Goal: Information Seeking & Learning: Learn about a topic

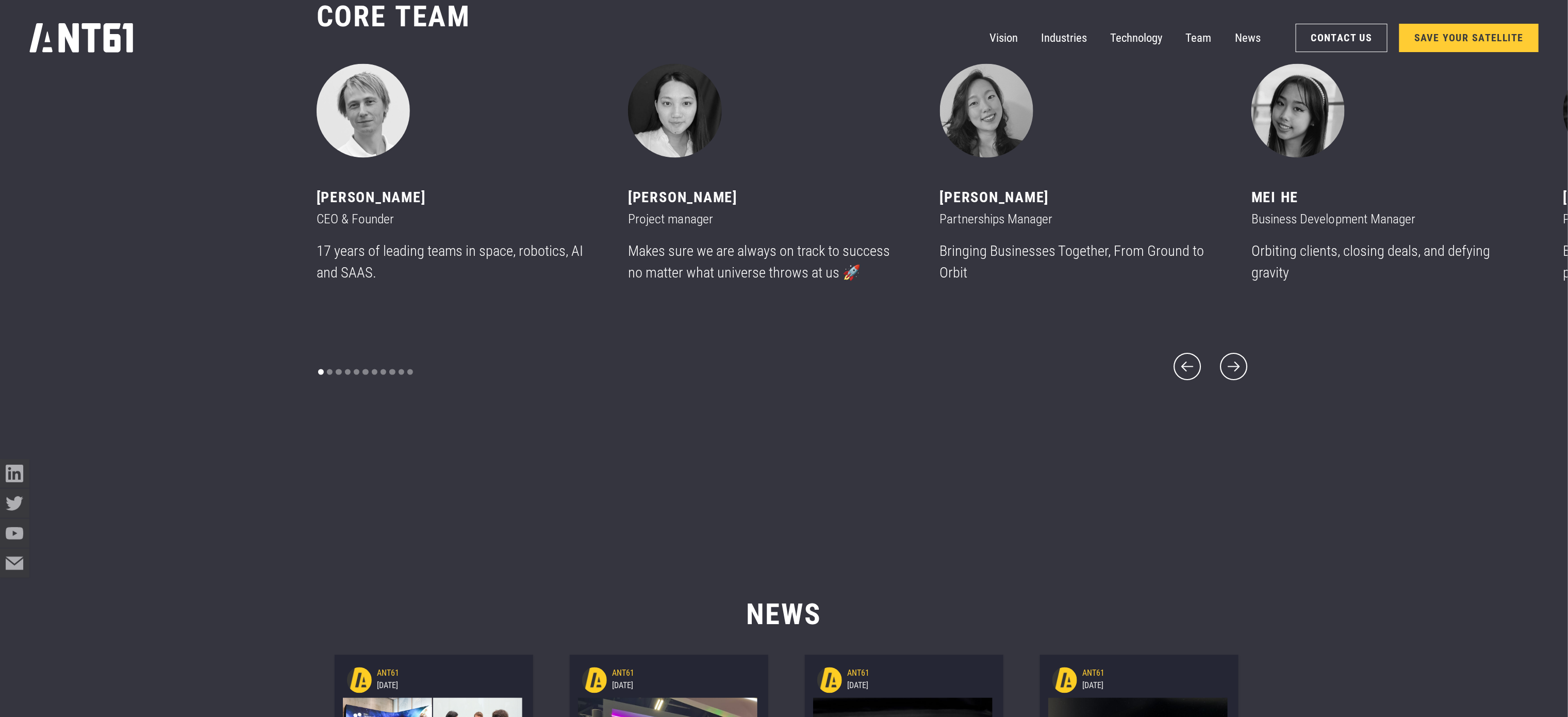
scroll to position [8765, 0]
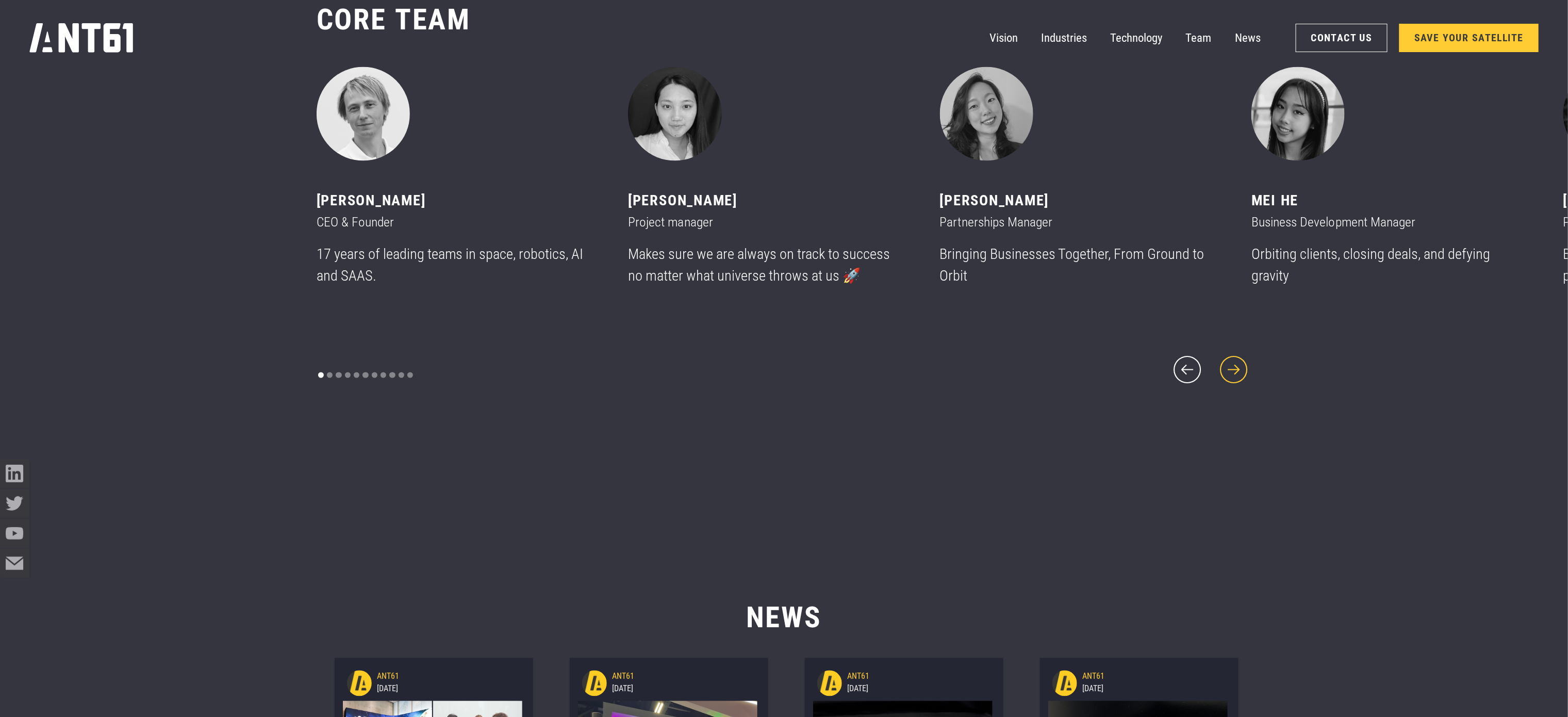
click at [1235, 372] on icon "next slide" at bounding box center [1233, 370] width 35 height 35
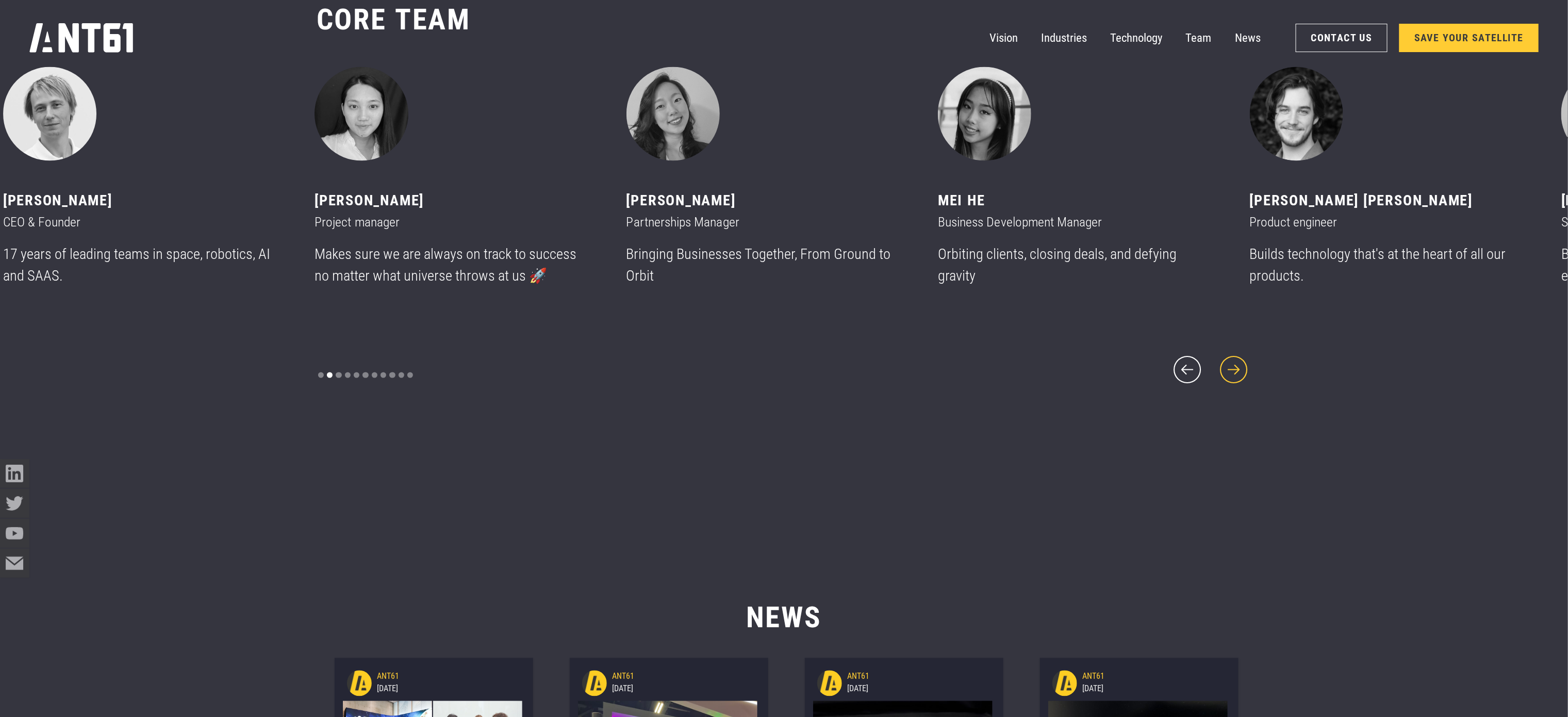
click at [1235, 372] on icon "next slide" at bounding box center [1233, 370] width 35 height 35
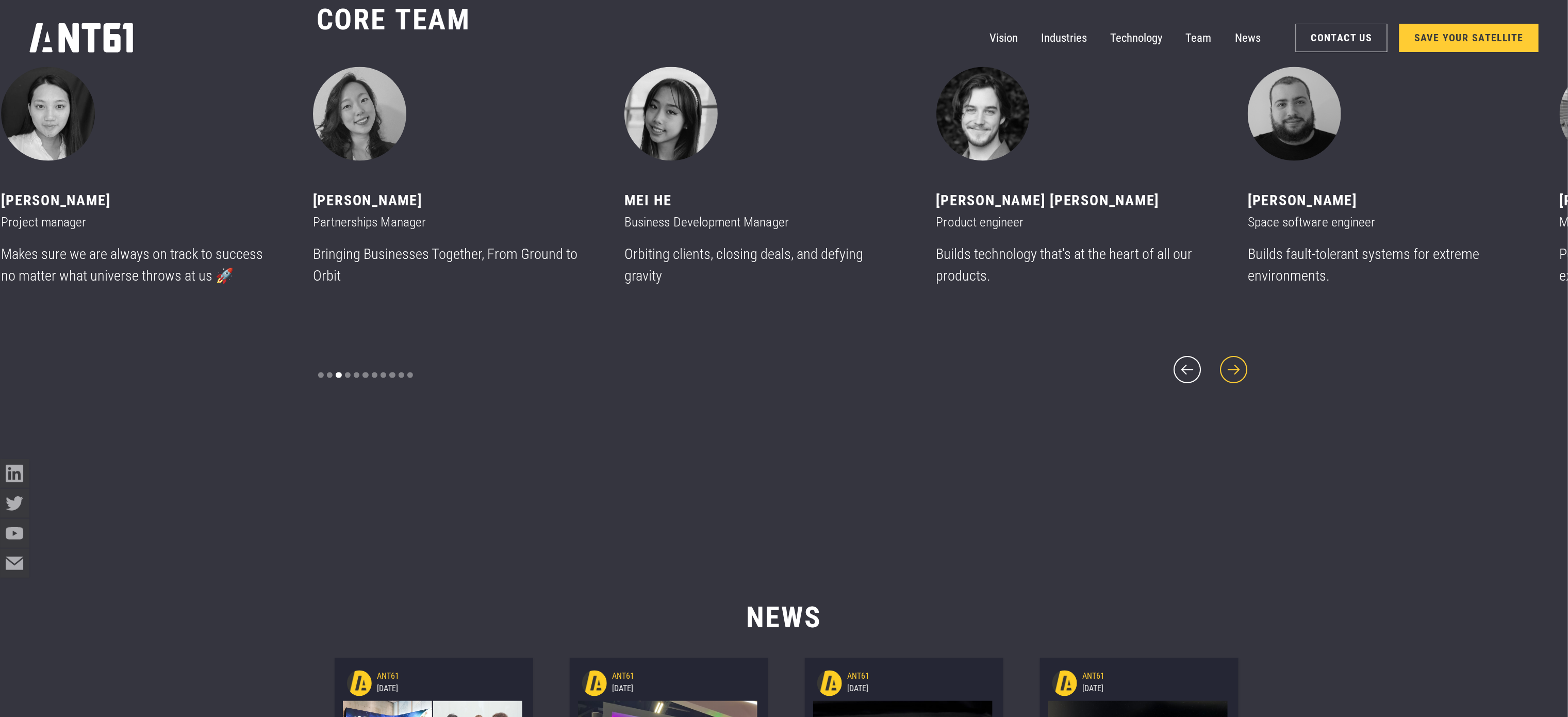
click at [1235, 372] on icon "next slide" at bounding box center [1233, 370] width 35 height 35
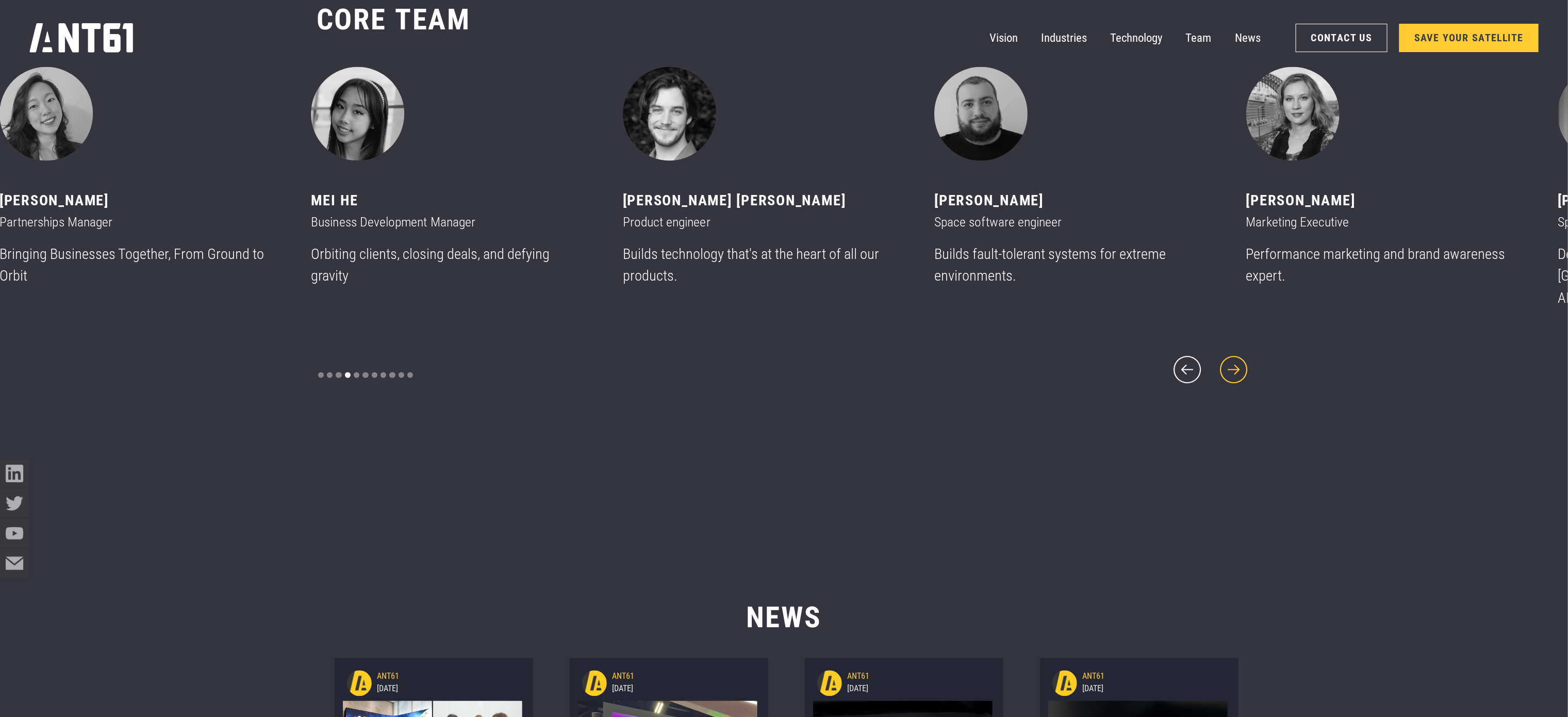
click at [1235, 372] on icon "next slide" at bounding box center [1233, 370] width 35 height 35
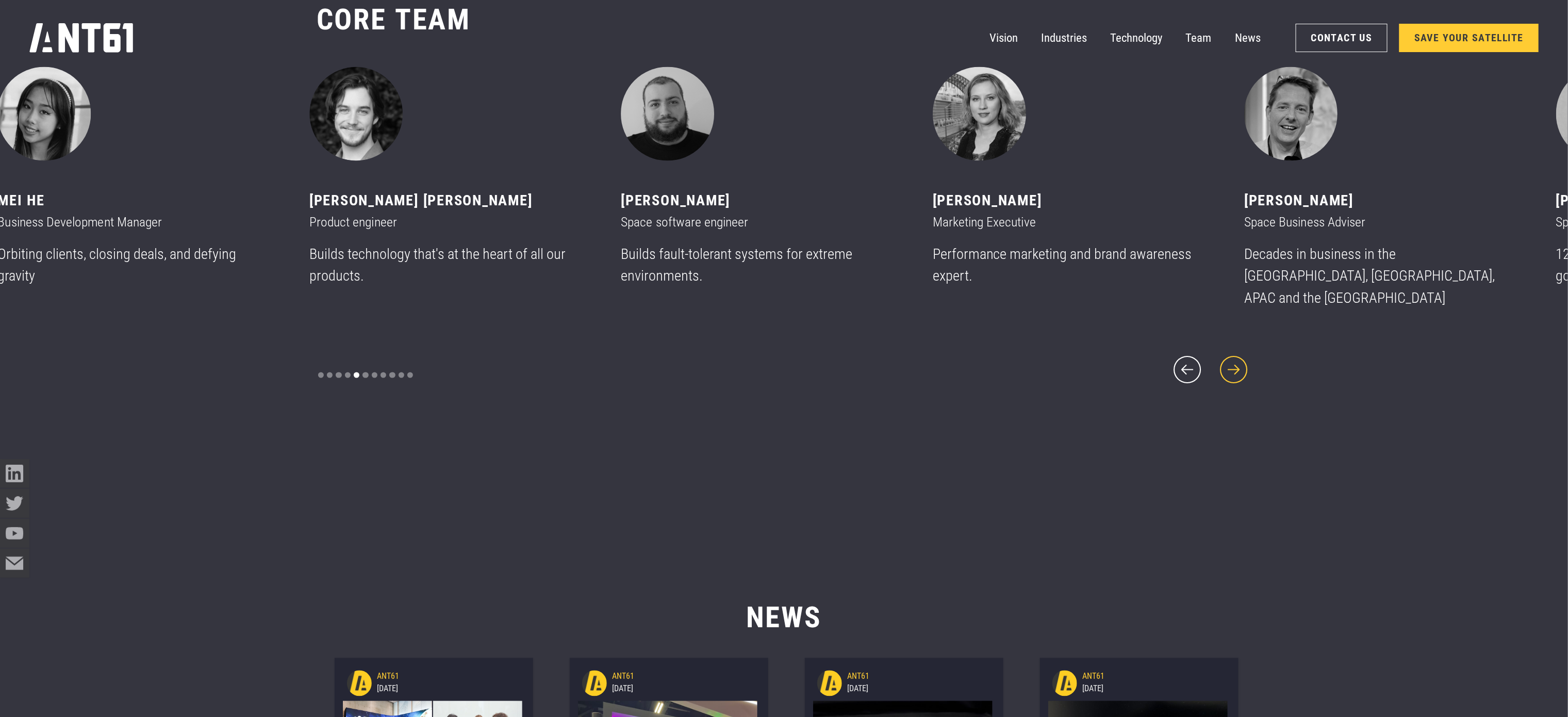
click at [1235, 372] on icon "next slide" at bounding box center [1233, 370] width 35 height 35
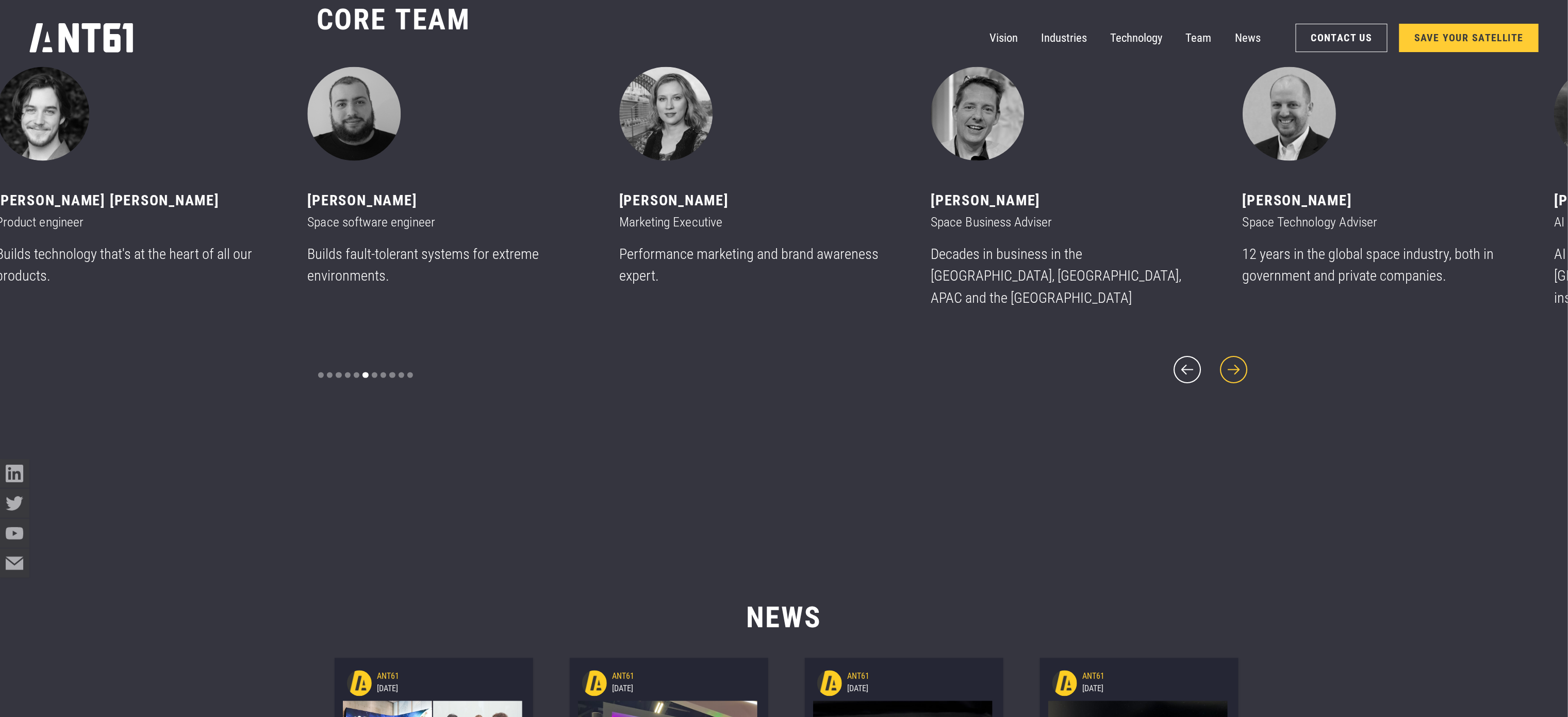
click at [1235, 372] on icon "next slide" at bounding box center [1233, 370] width 35 height 35
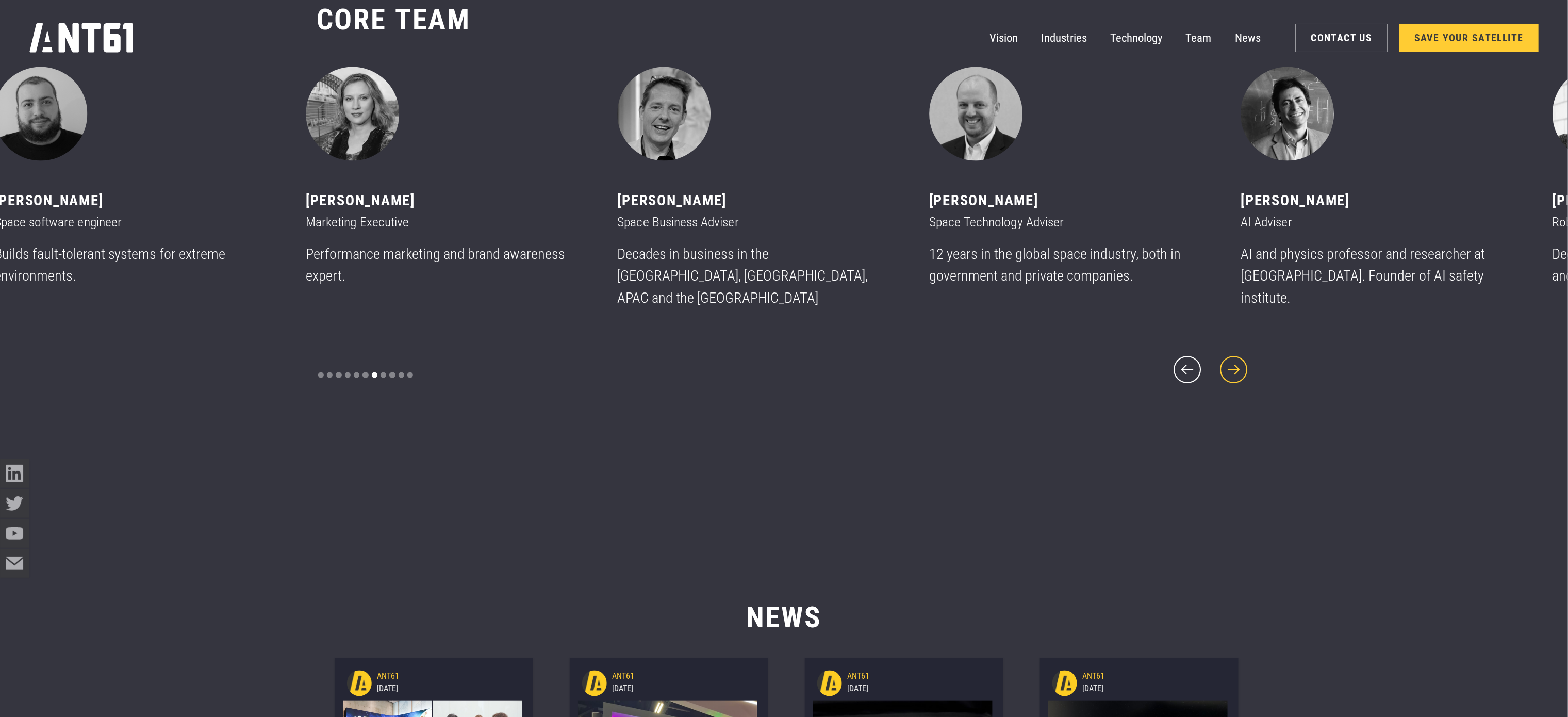
click at [1235, 372] on icon "next slide" at bounding box center [1233, 370] width 35 height 35
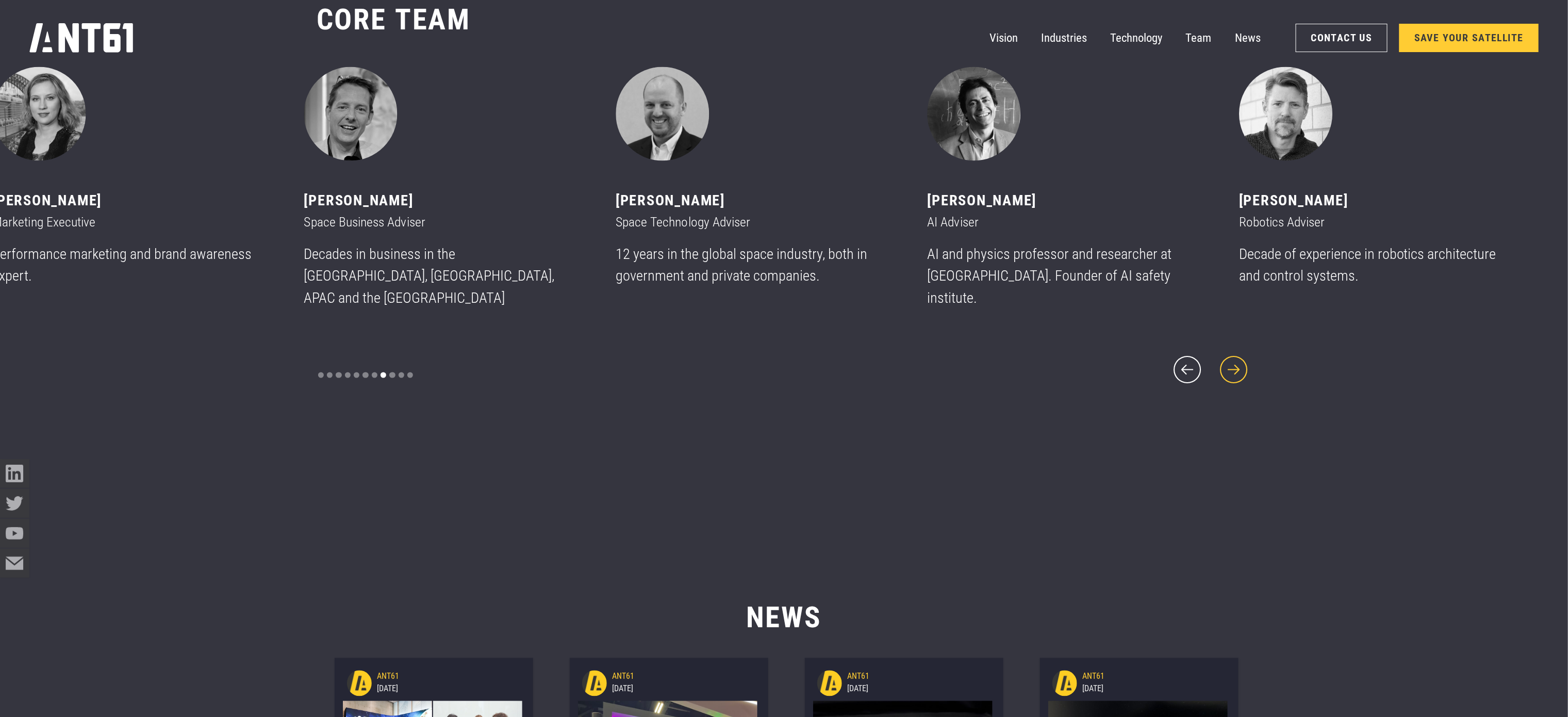
click at [1235, 372] on icon "next slide" at bounding box center [1233, 370] width 35 height 35
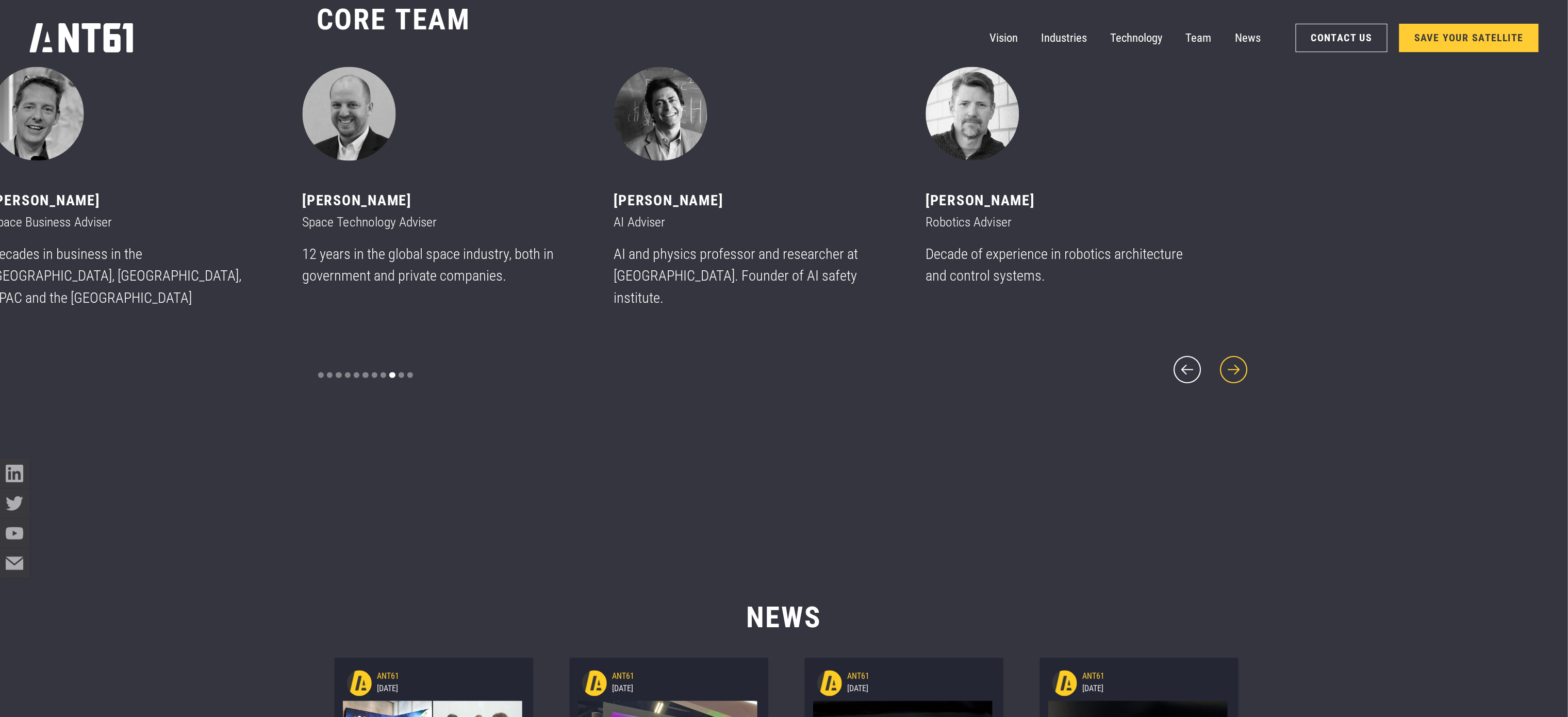
click at [1235, 372] on icon "next slide" at bounding box center [1233, 370] width 35 height 35
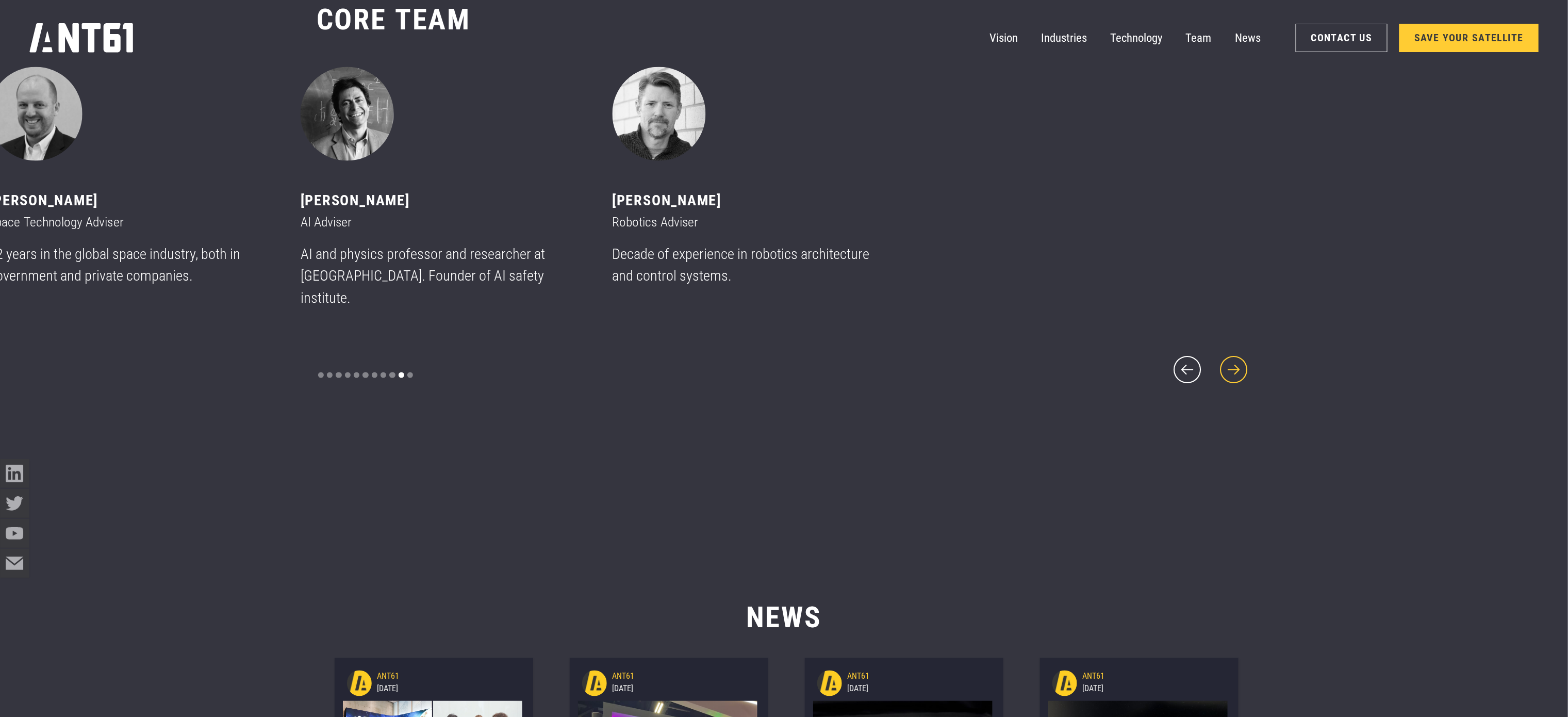
click at [1235, 372] on icon "next slide" at bounding box center [1233, 370] width 35 height 35
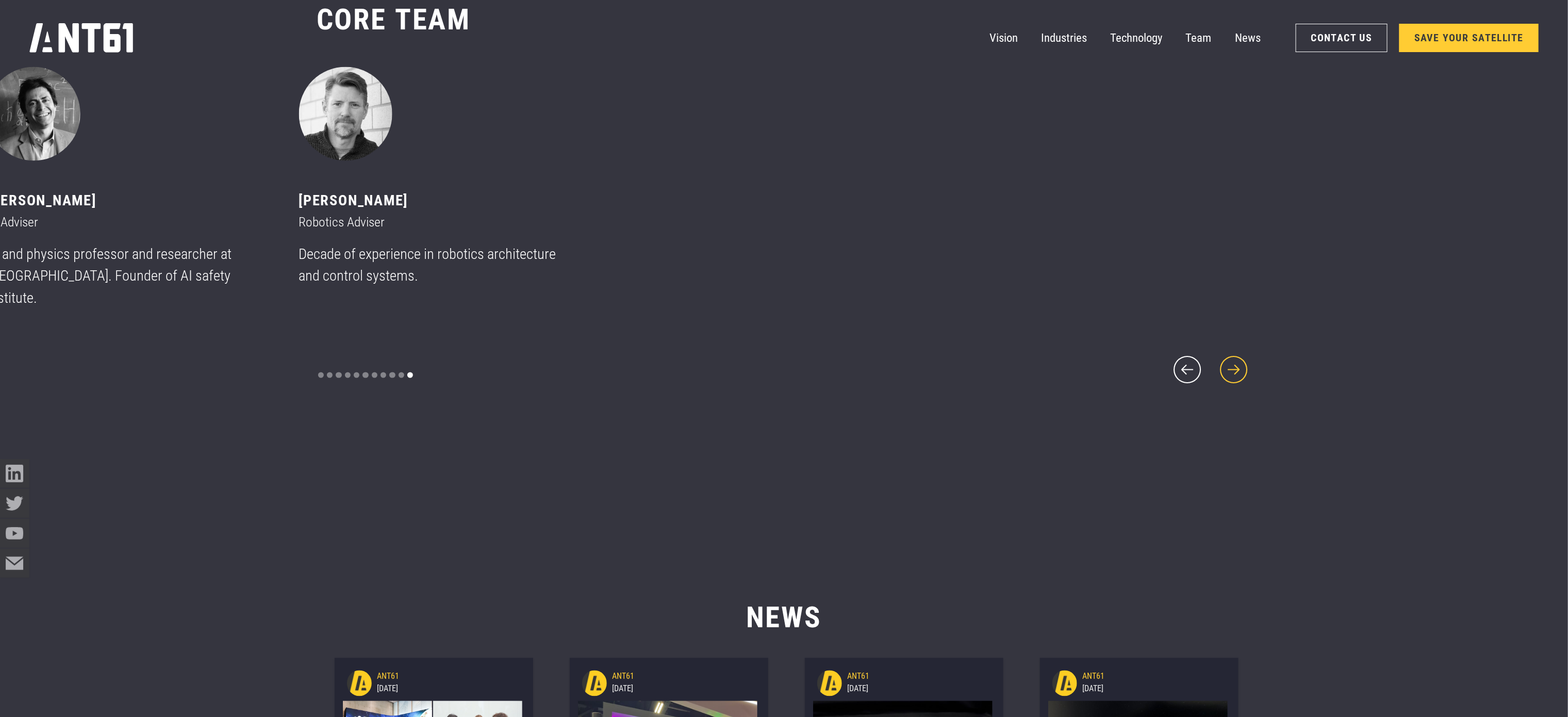
click at [1235, 372] on icon "next slide" at bounding box center [1233, 370] width 35 height 35
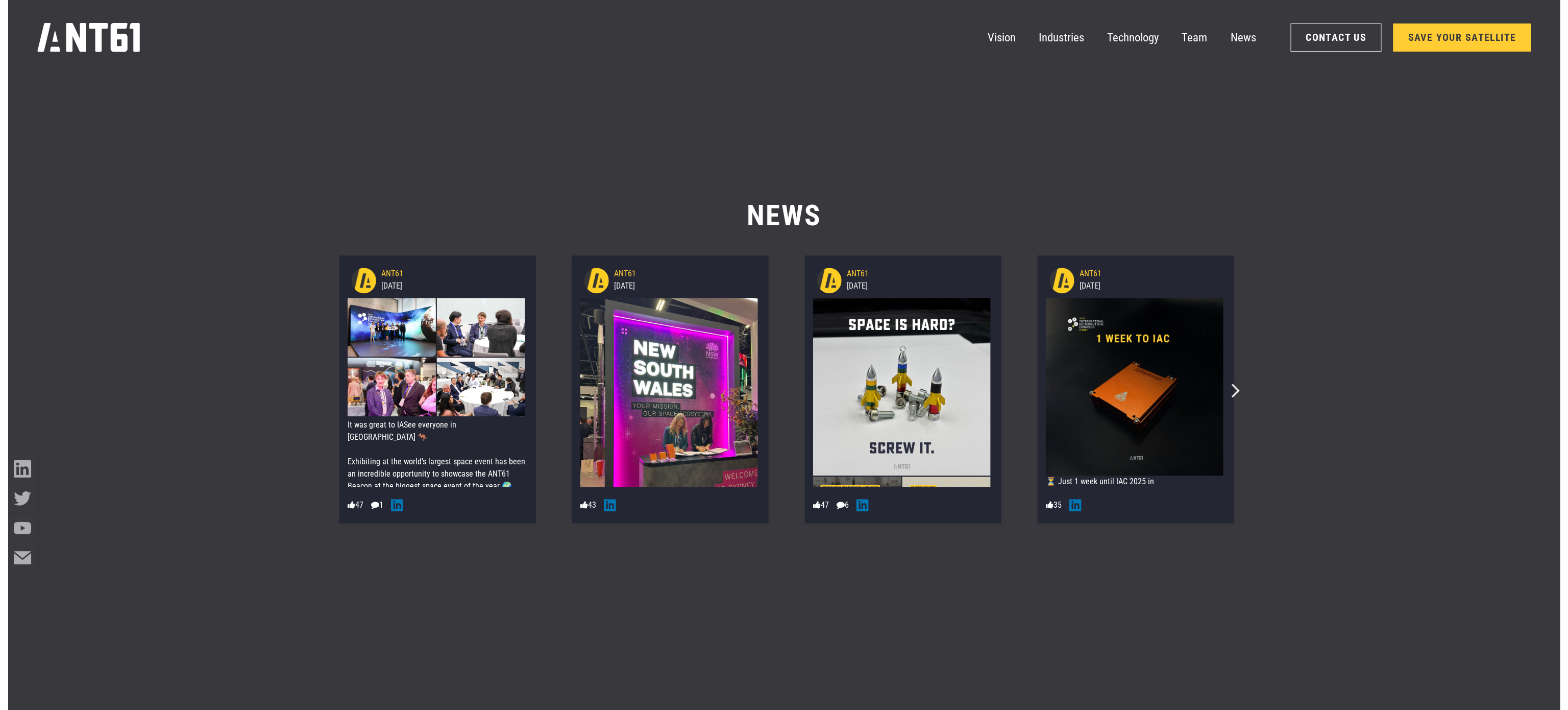
scroll to position [9170, 0]
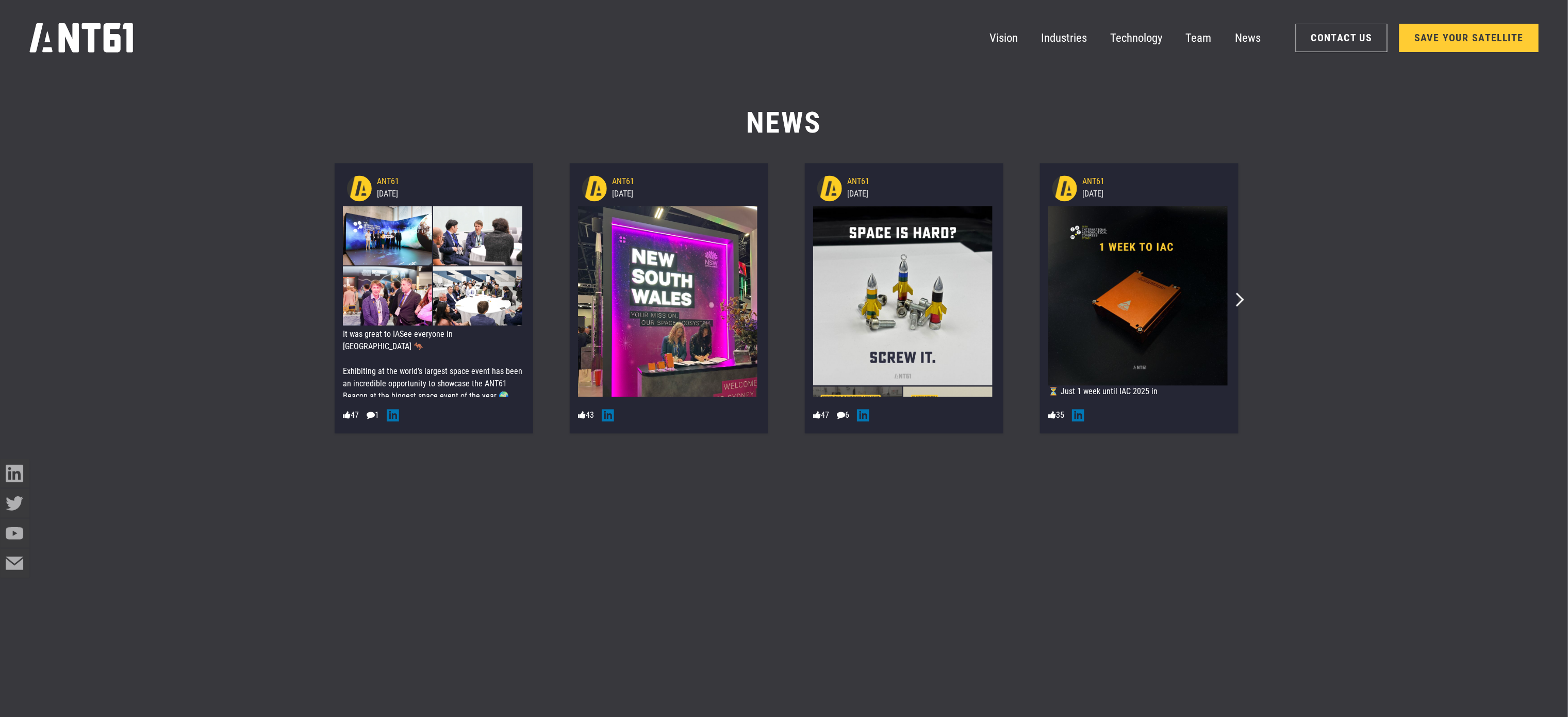
click at [652, 372] on img at bounding box center [668, 325] width 180 height 239
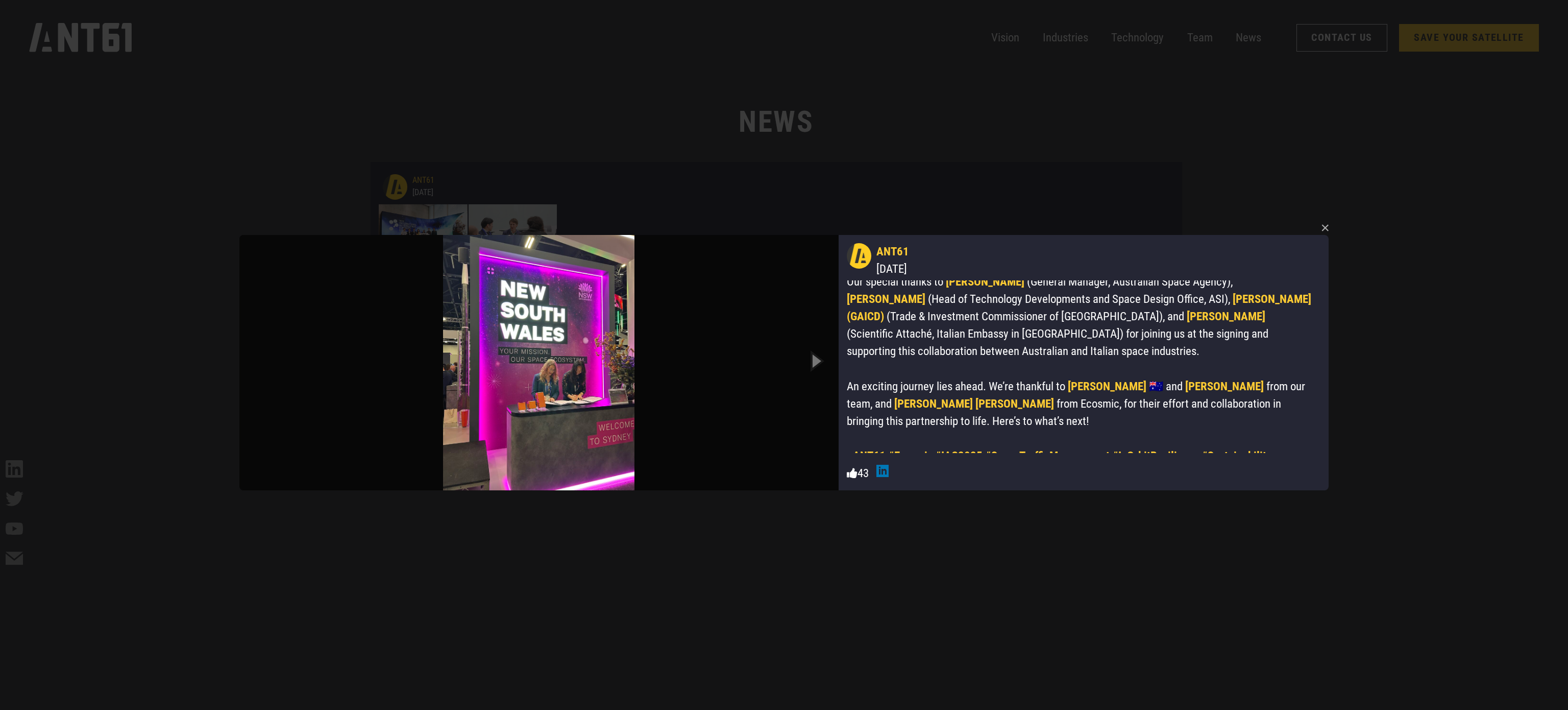
scroll to position [124, 0]
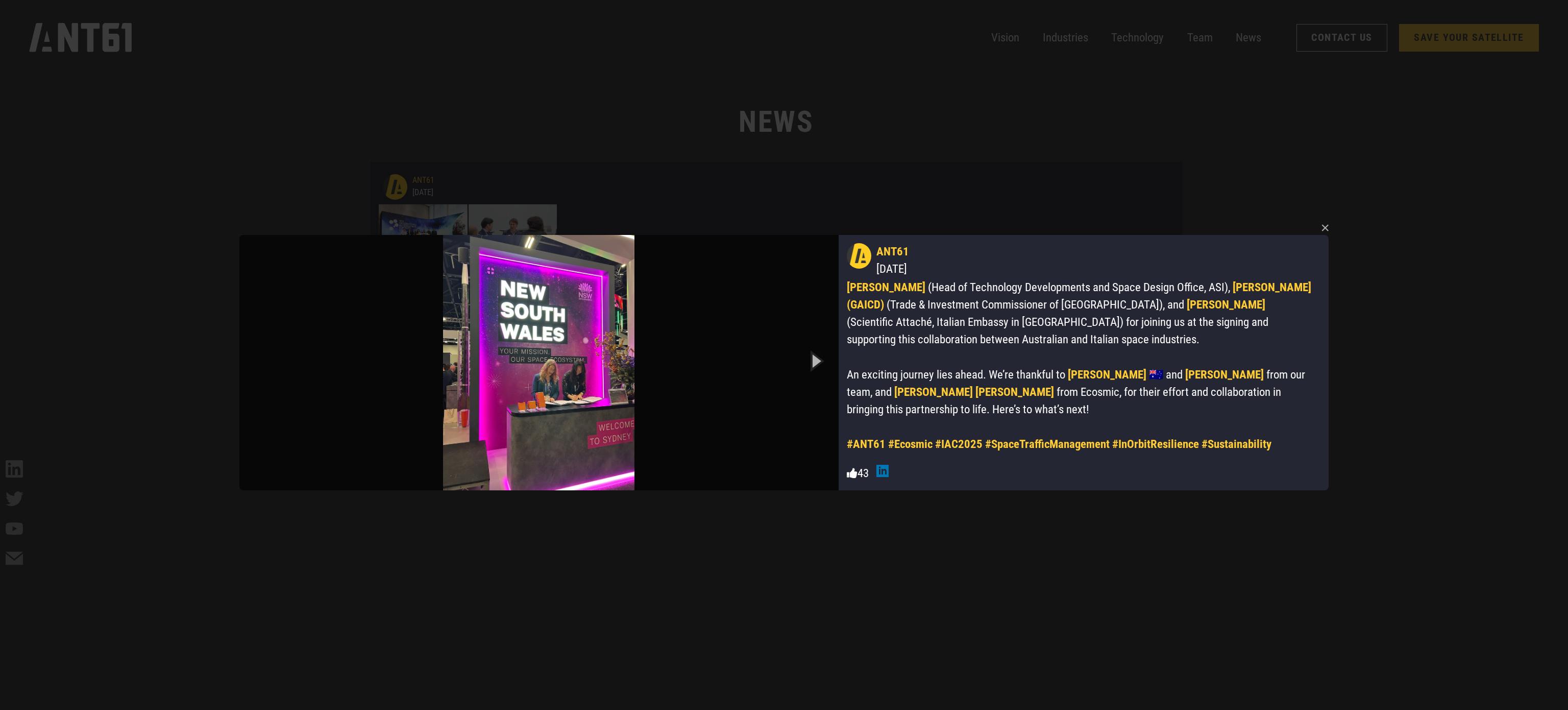
click at [814, 364] on icon "Next slide" at bounding box center [815, 360] width 46 height 56
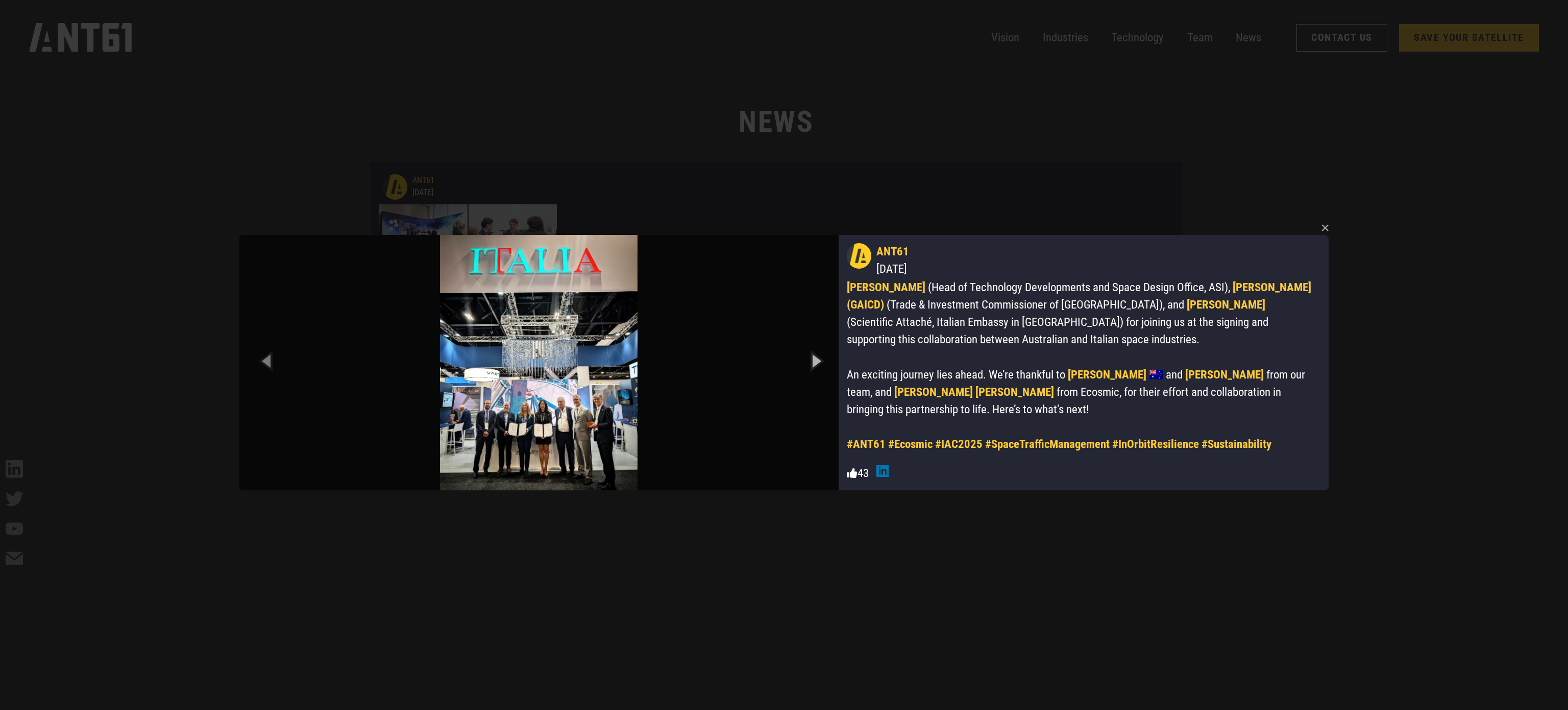
click at [814, 364] on icon "Next slide" at bounding box center [815, 360] width 46 height 56
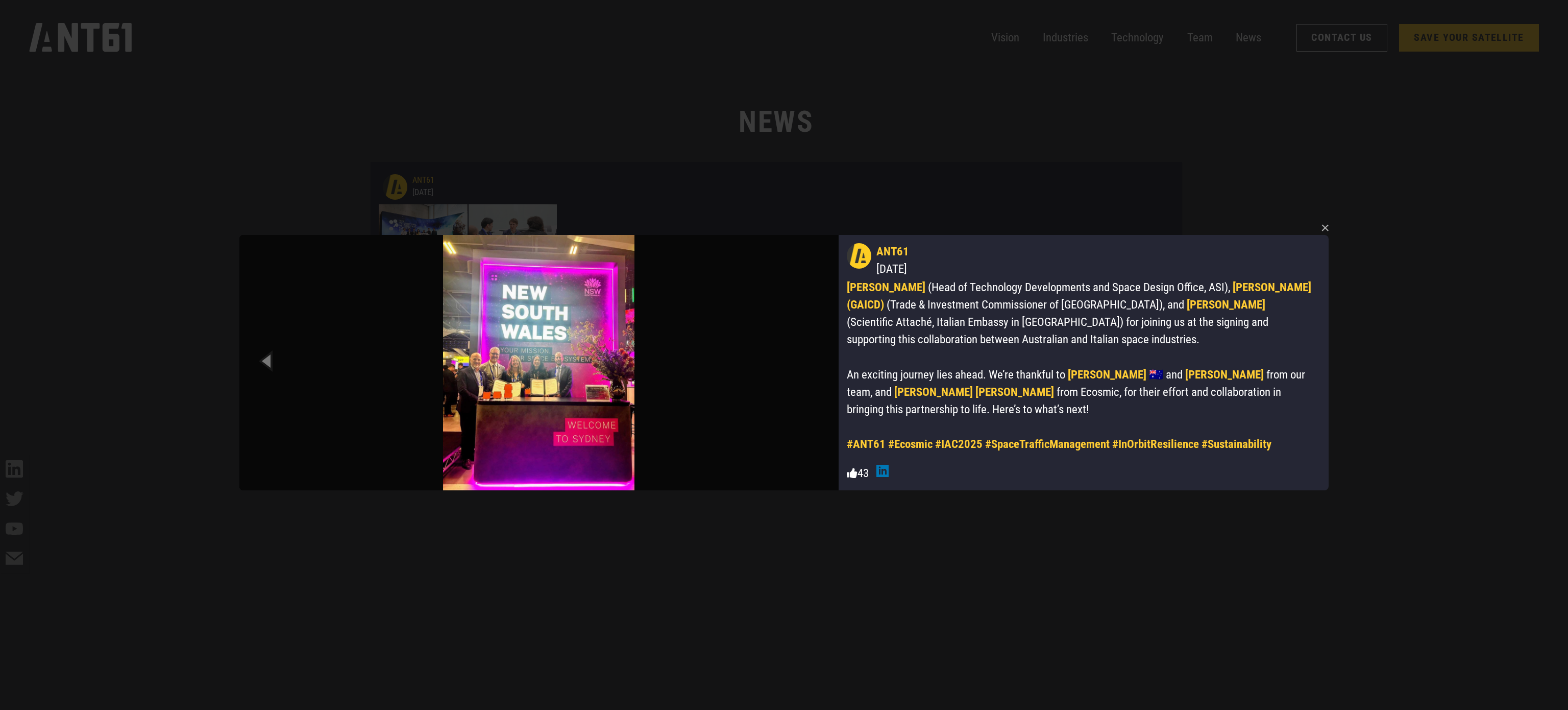
click at [574, 371] on img at bounding box center [539, 362] width 599 height 255
click at [243, 353] on img at bounding box center [539, 362] width 599 height 255
click at [268, 356] on icon "Previous slide" at bounding box center [267, 360] width 46 height 56
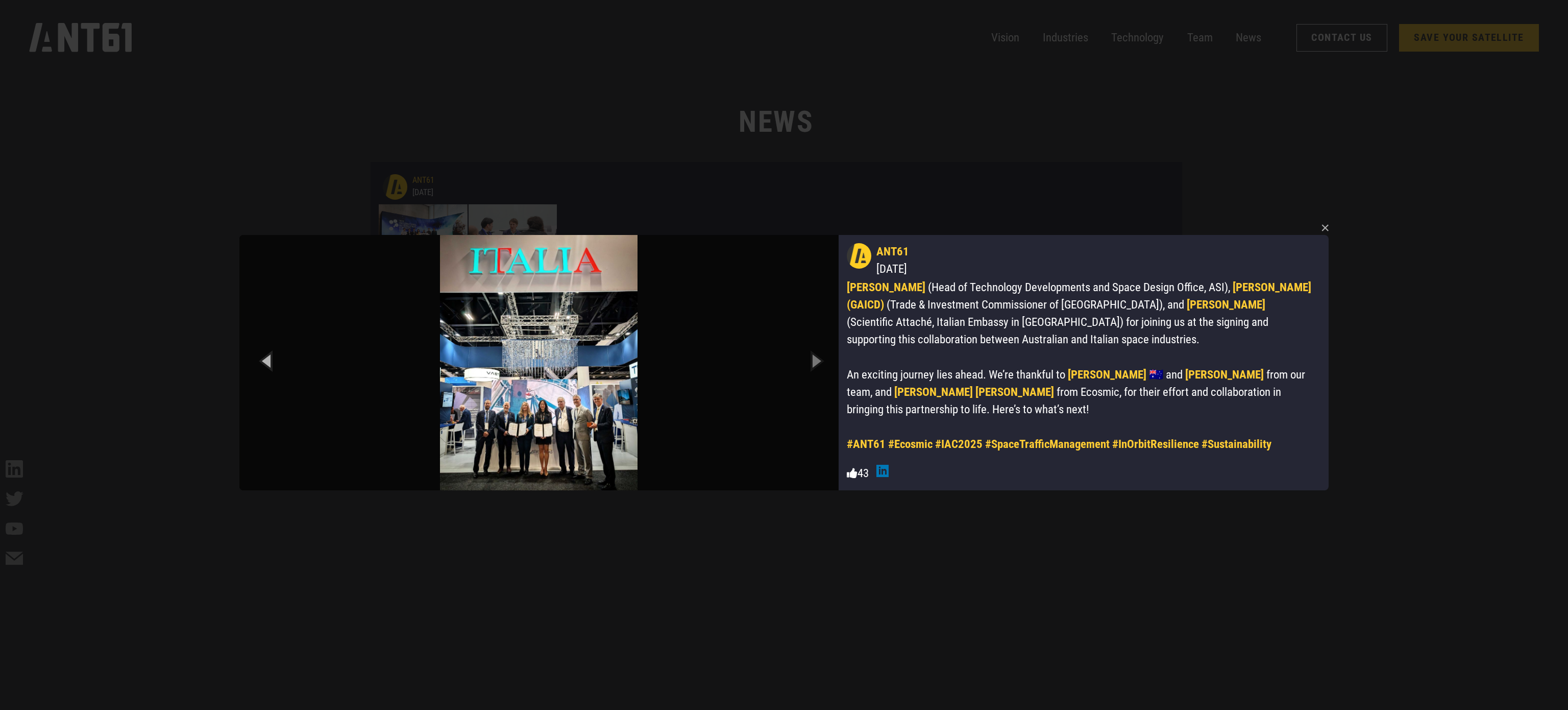
click at [268, 356] on icon "Previous slide" at bounding box center [267, 360] width 46 height 56
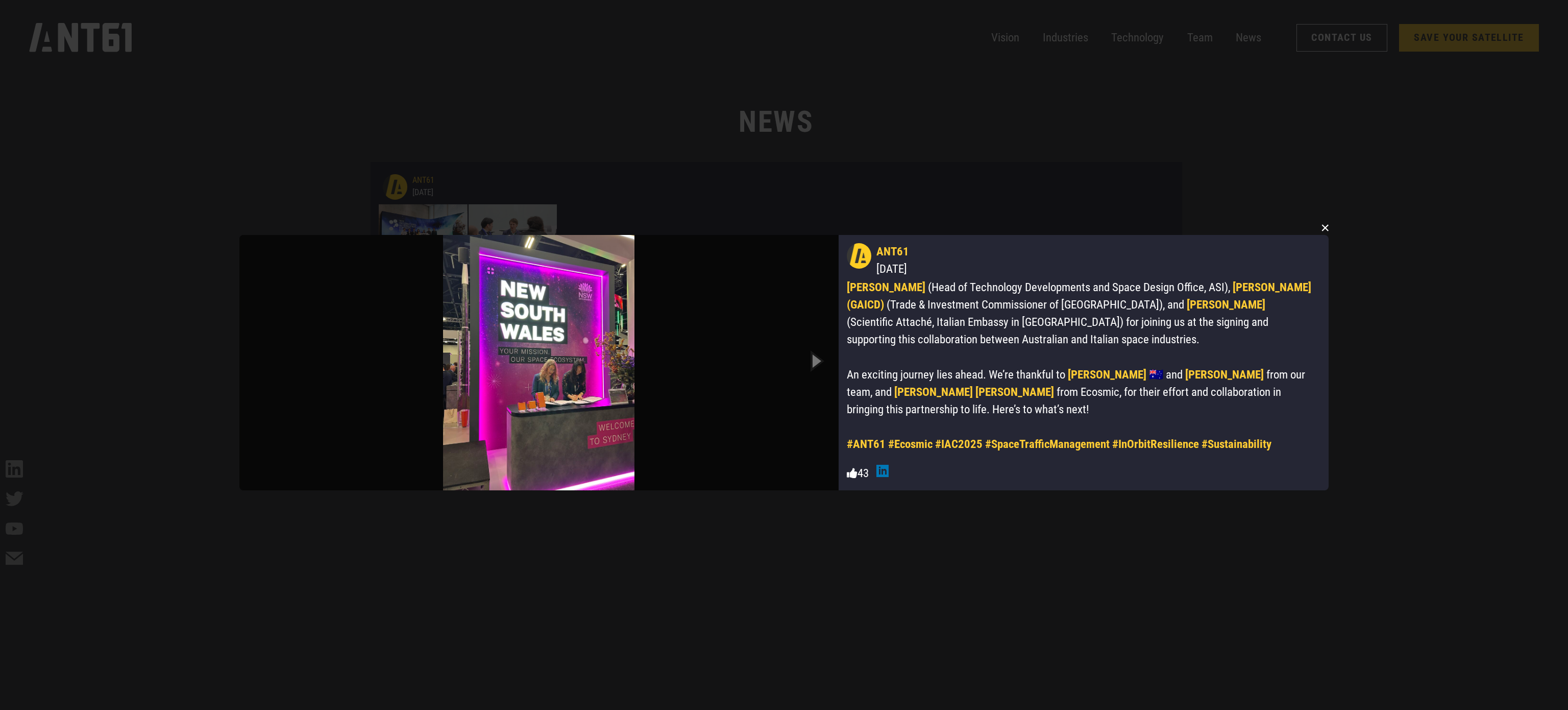
click at [1320, 225] on button "×" at bounding box center [1325, 227] width 15 height 15
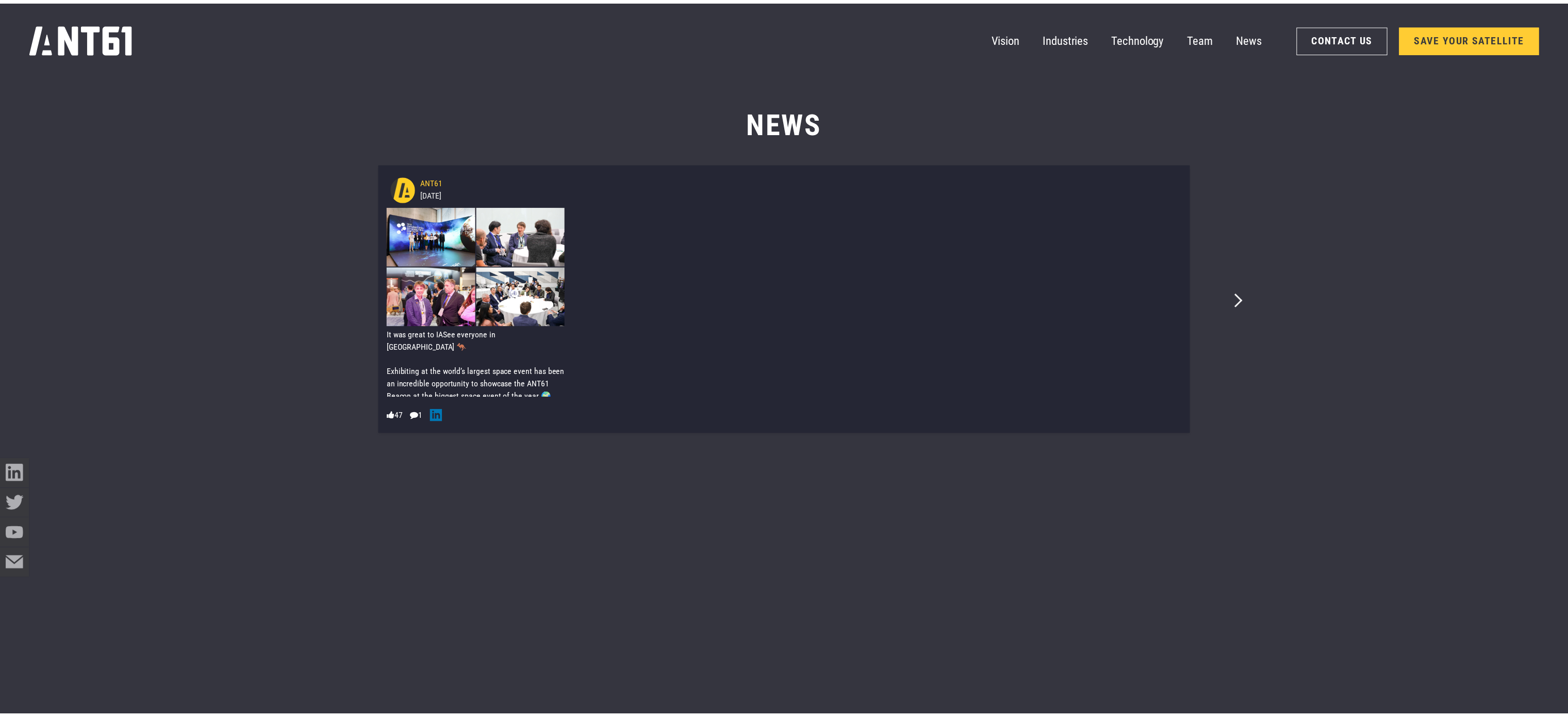
scroll to position [8768, 0]
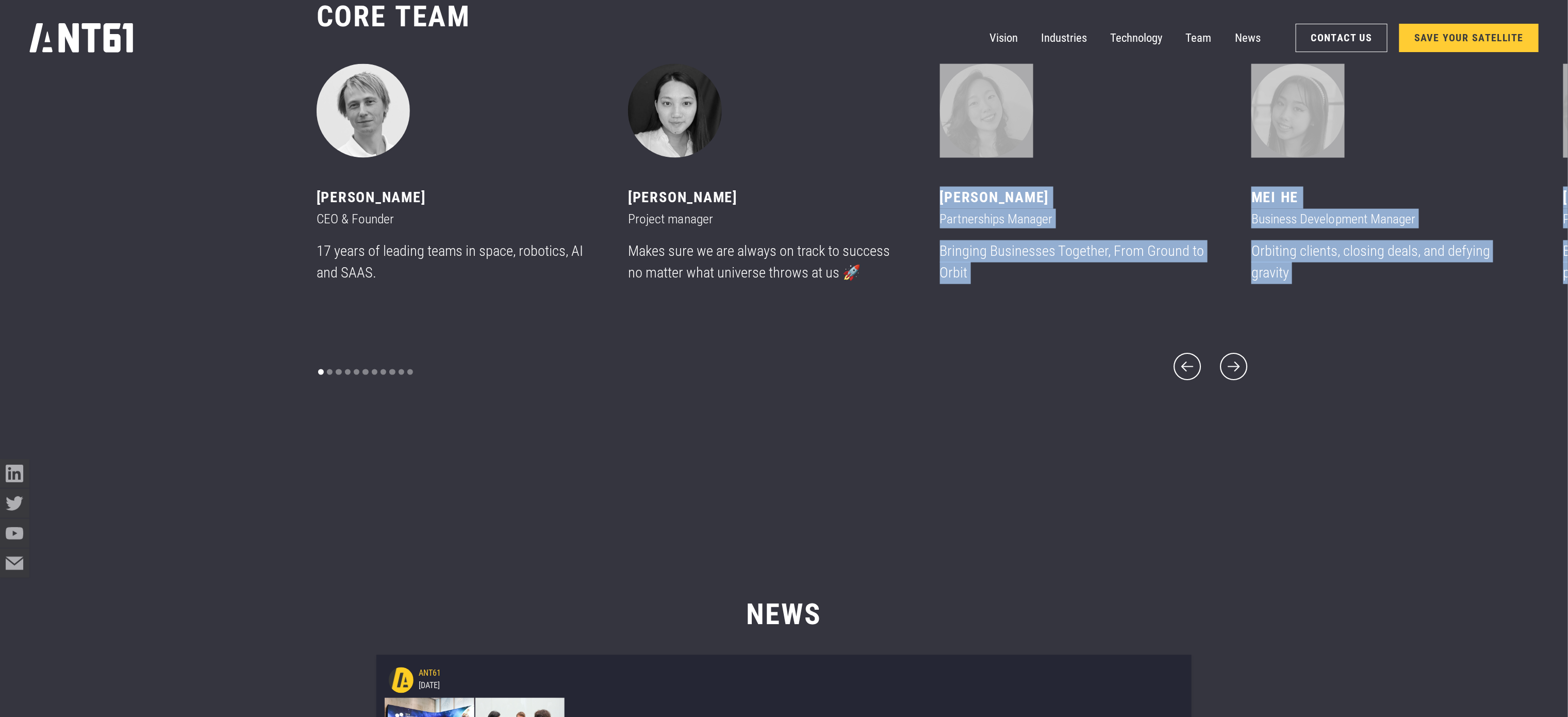
drag, startPoint x: 756, startPoint y: 327, endPoint x: 738, endPoint y: 564, distance: 237.7
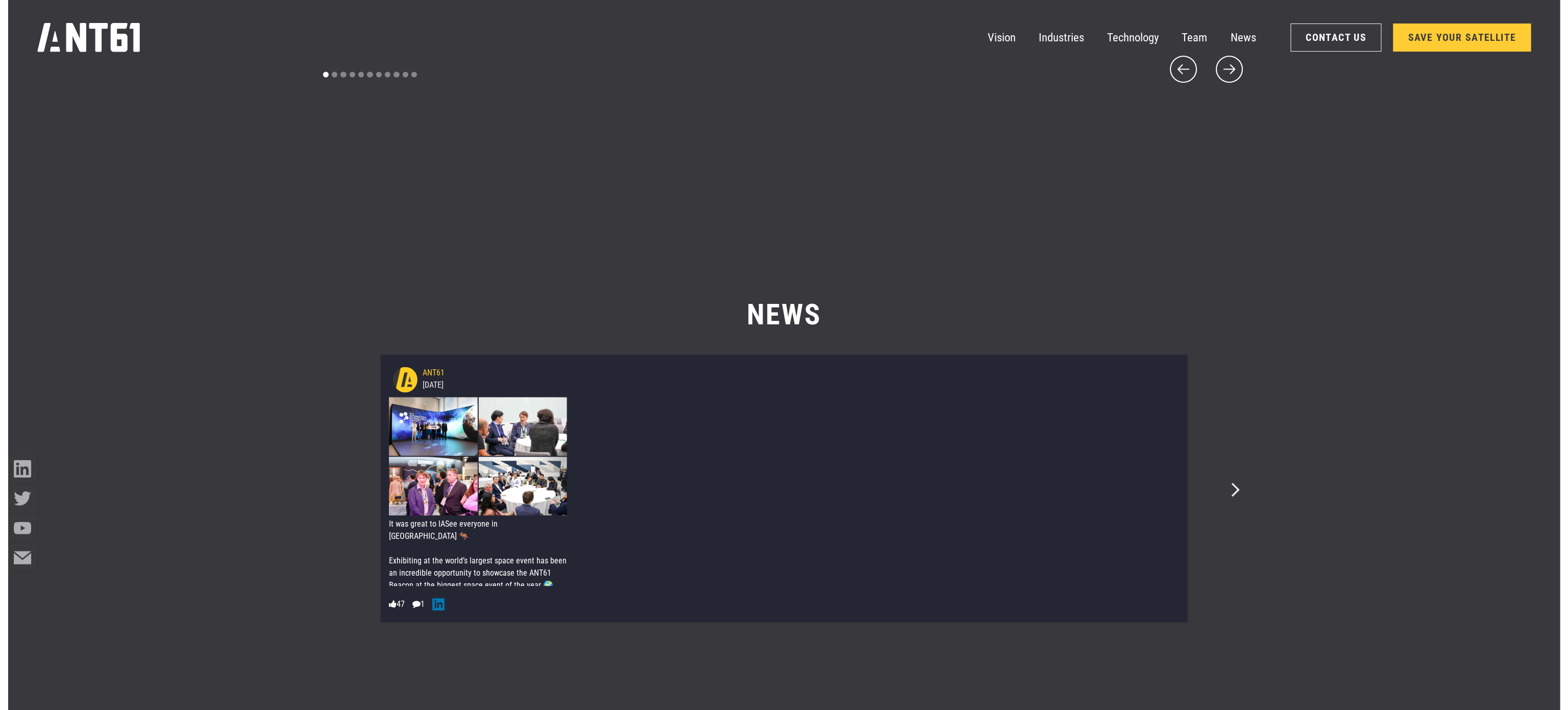
scroll to position [9197, 0]
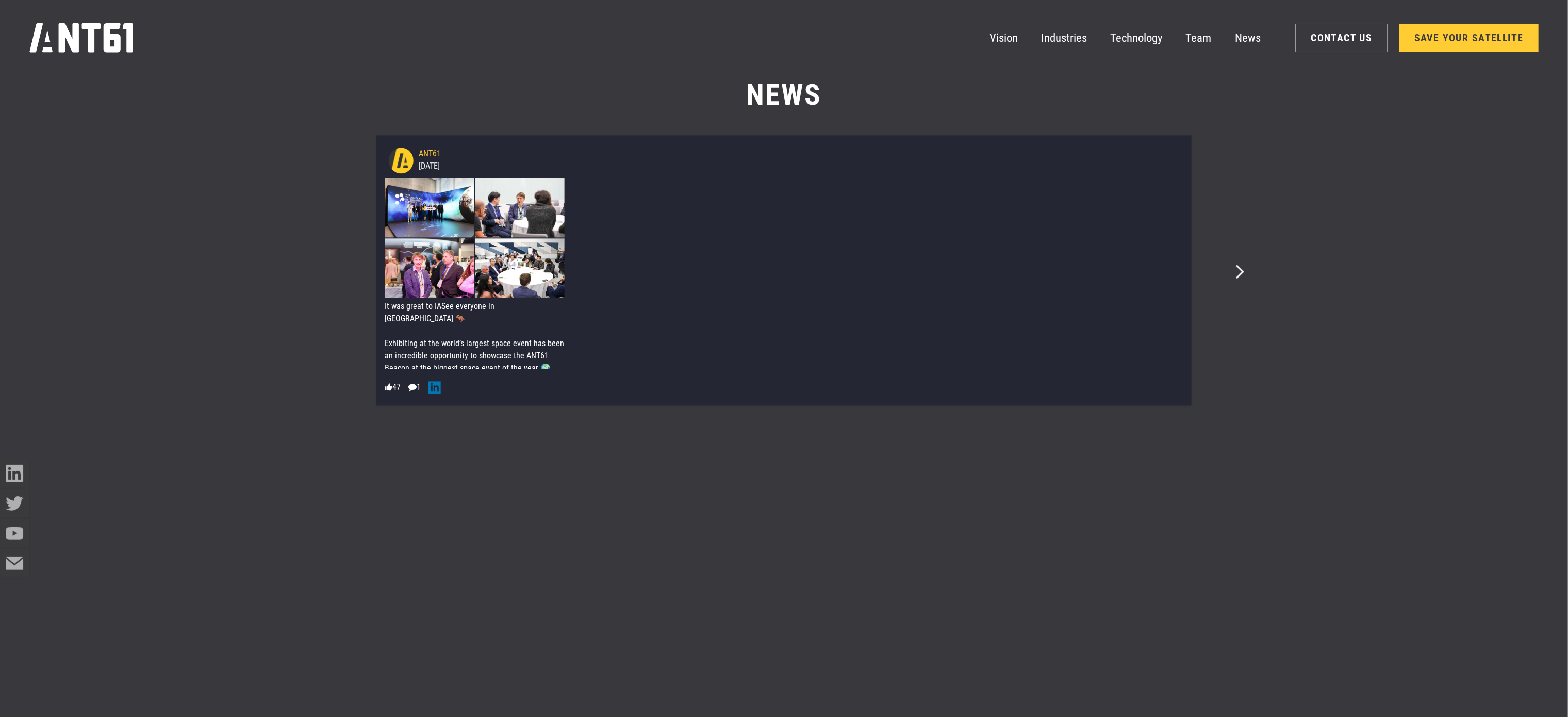
click at [483, 259] on img at bounding box center [520, 267] width 89 height 59
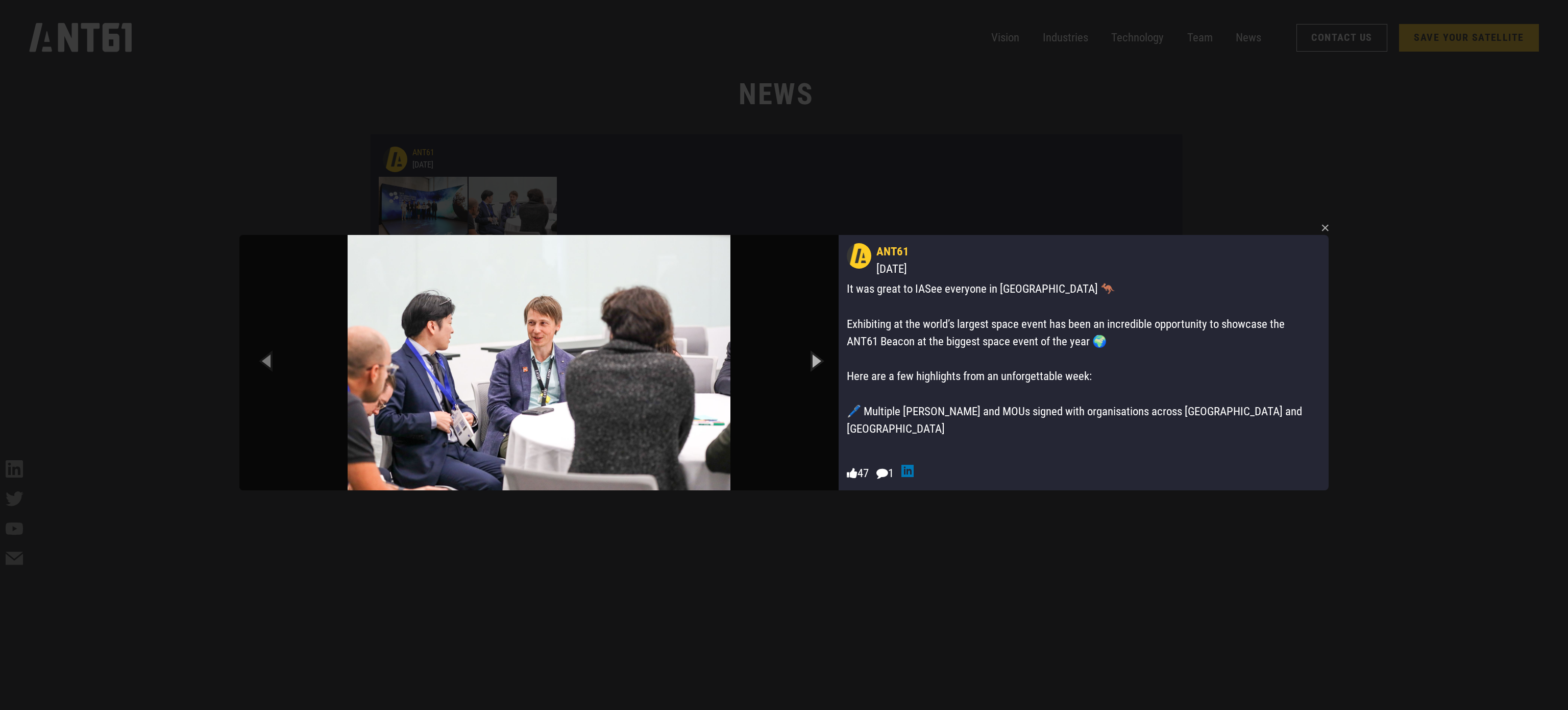
click at [811, 352] on icon "Next slide" at bounding box center [815, 360] width 46 height 56
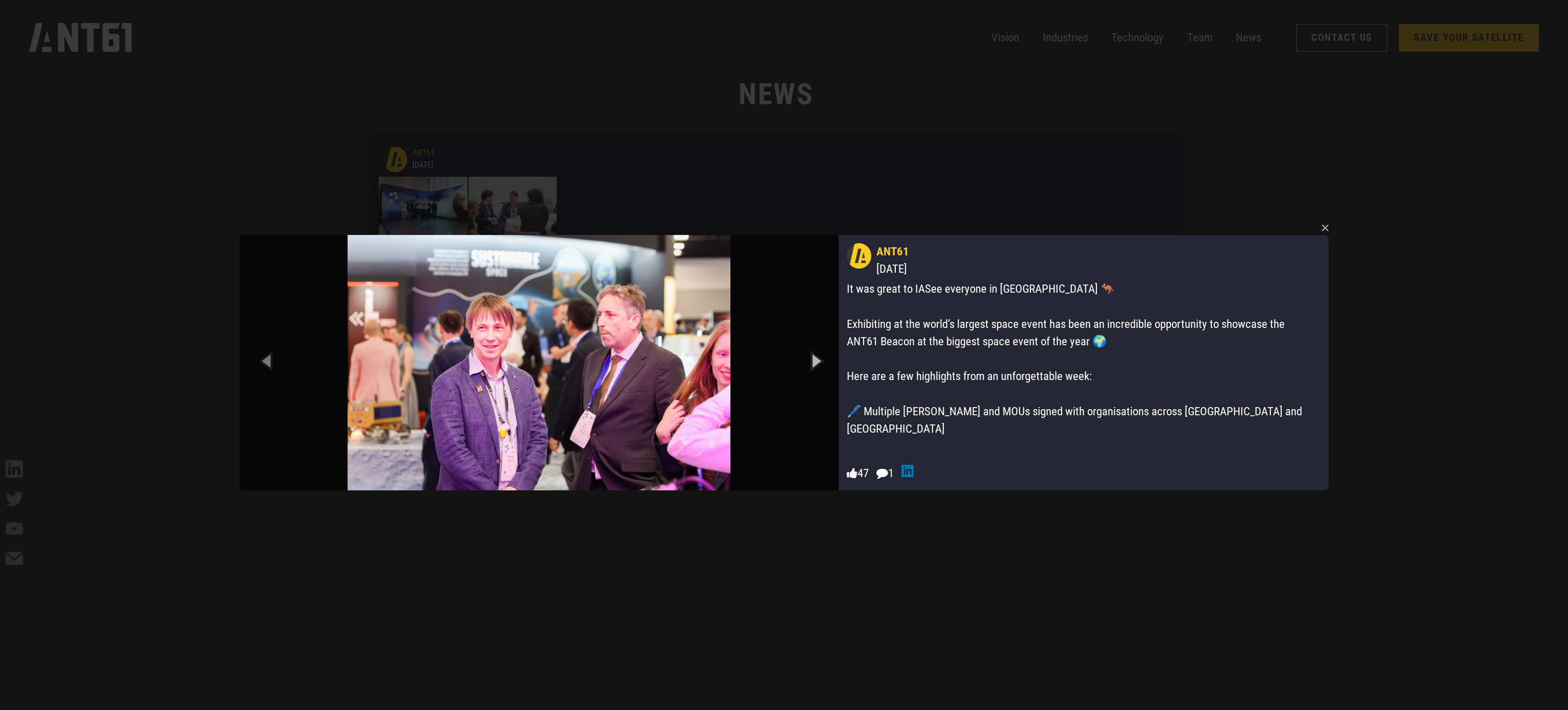
click at [811, 352] on icon "Next slide" at bounding box center [815, 360] width 46 height 56
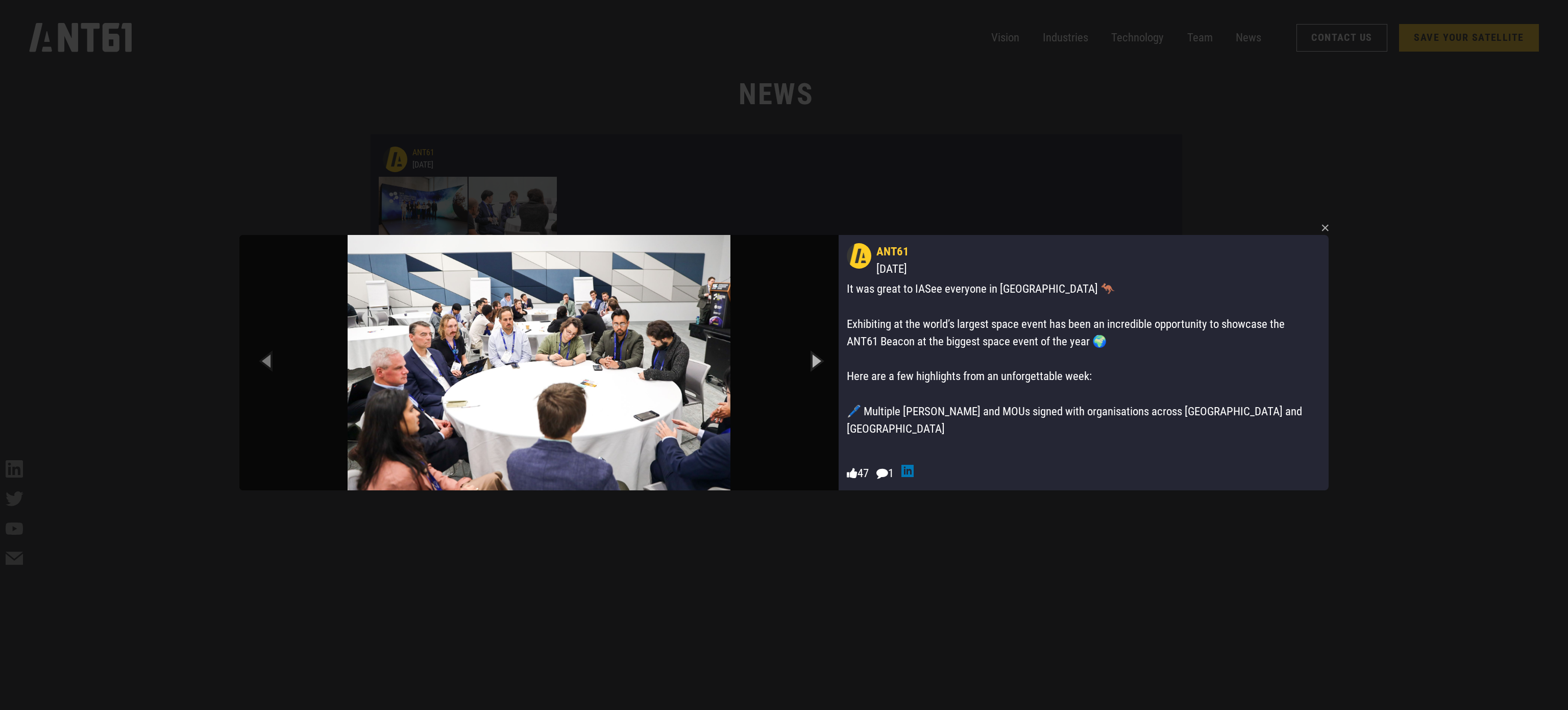
click at [811, 352] on icon "Next slide" at bounding box center [815, 360] width 46 height 56
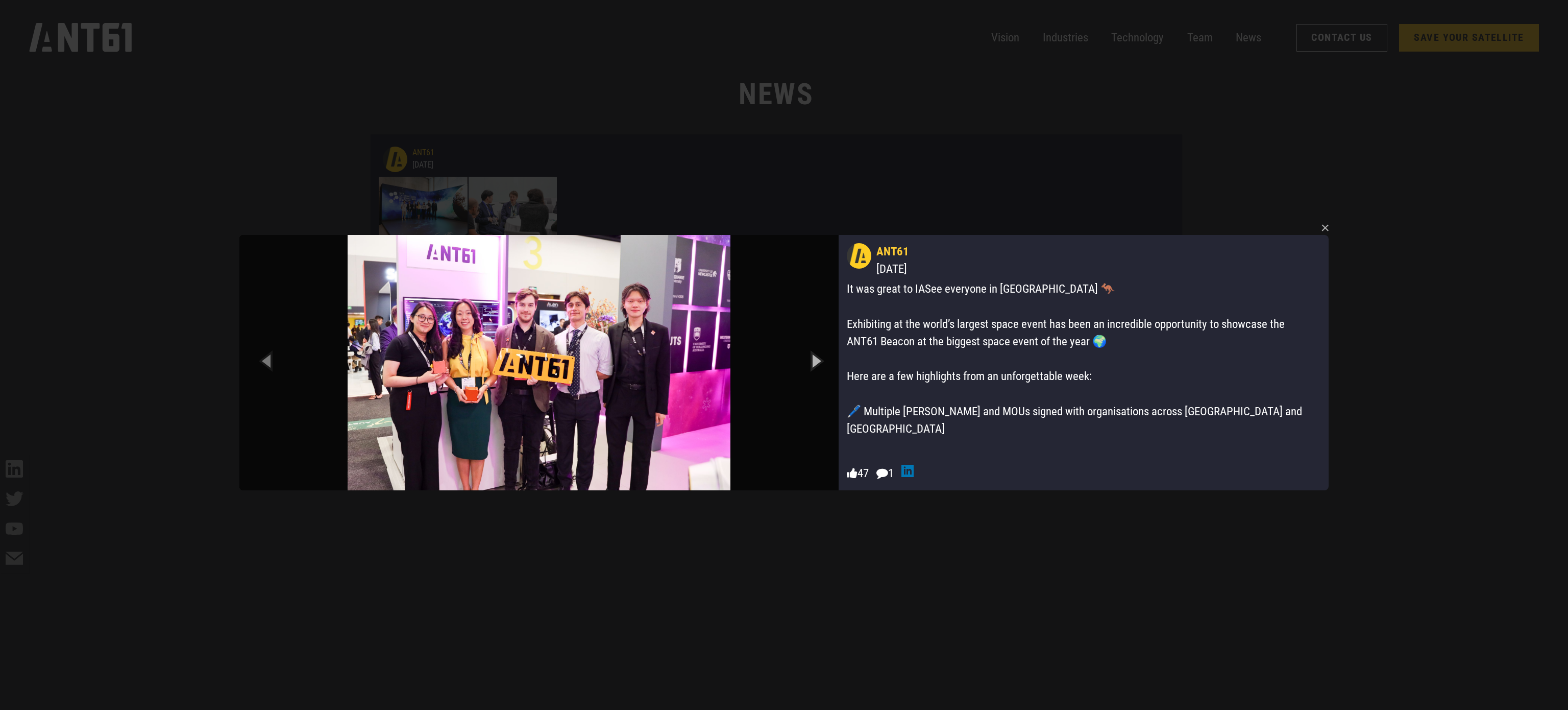
click at [811, 352] on icon "Next slide" at bounding box center [815, 360] width 46 height 56
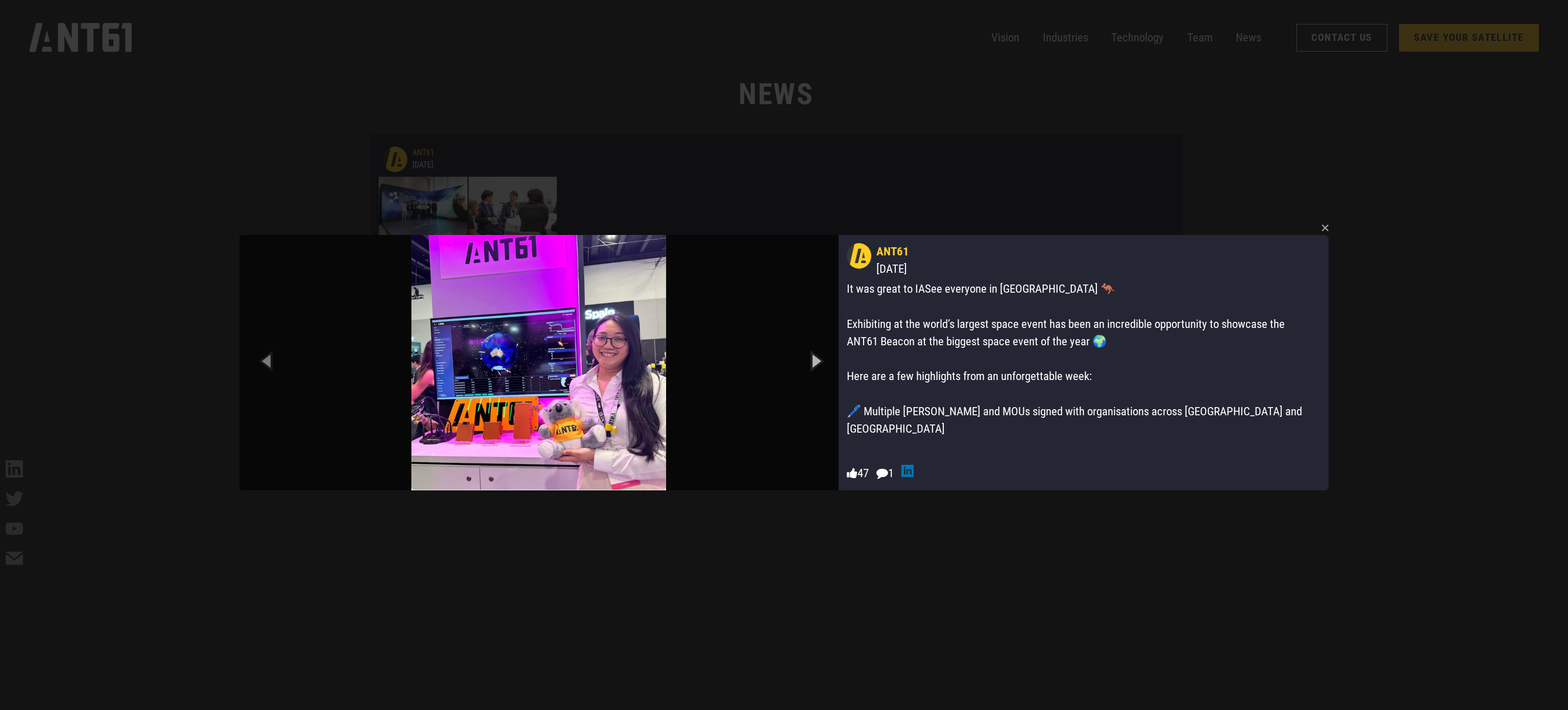
click at [811, 352] on icon "Next slide" at bounding box center [815, 360] width 46 height 56
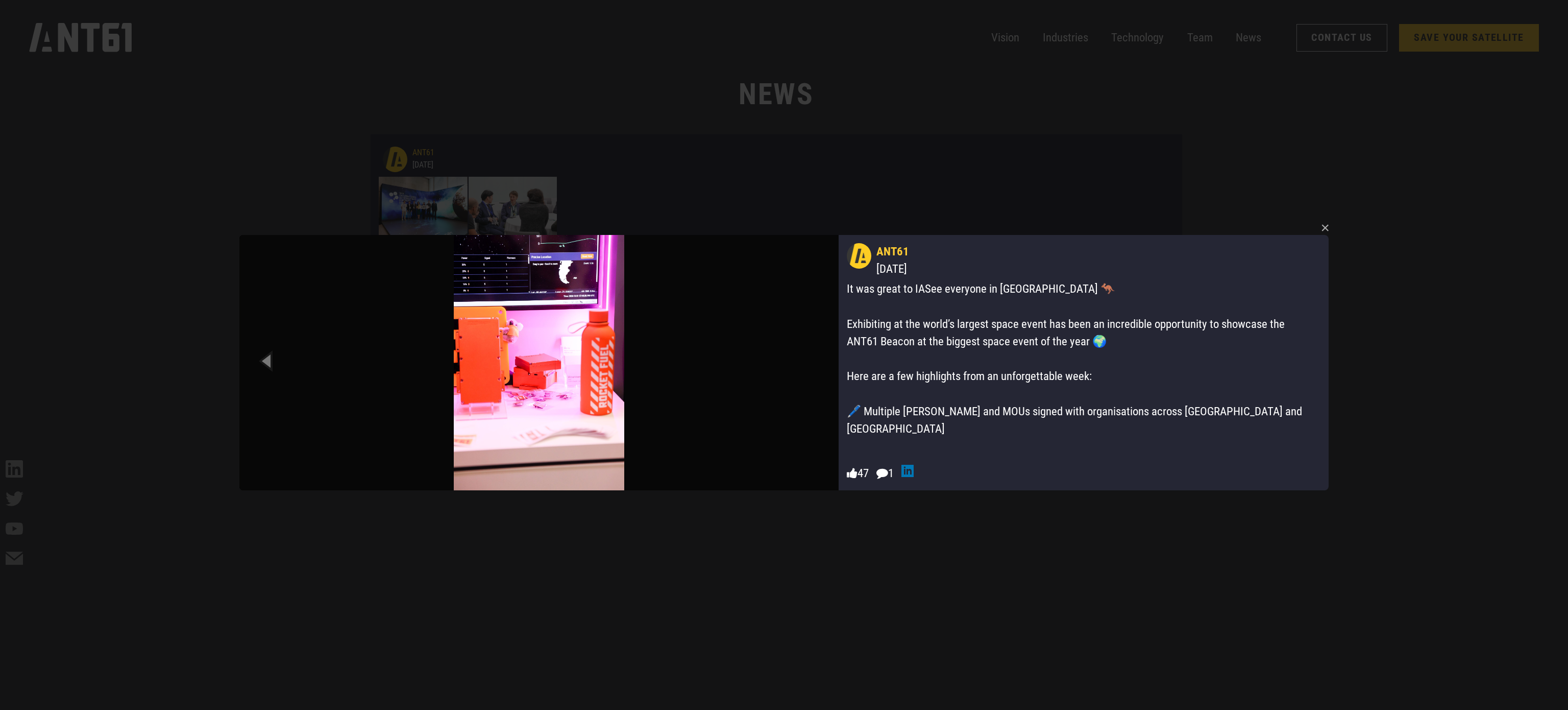
click at [811, 352] on img at bounding box center [539, 362] width 599 height 255
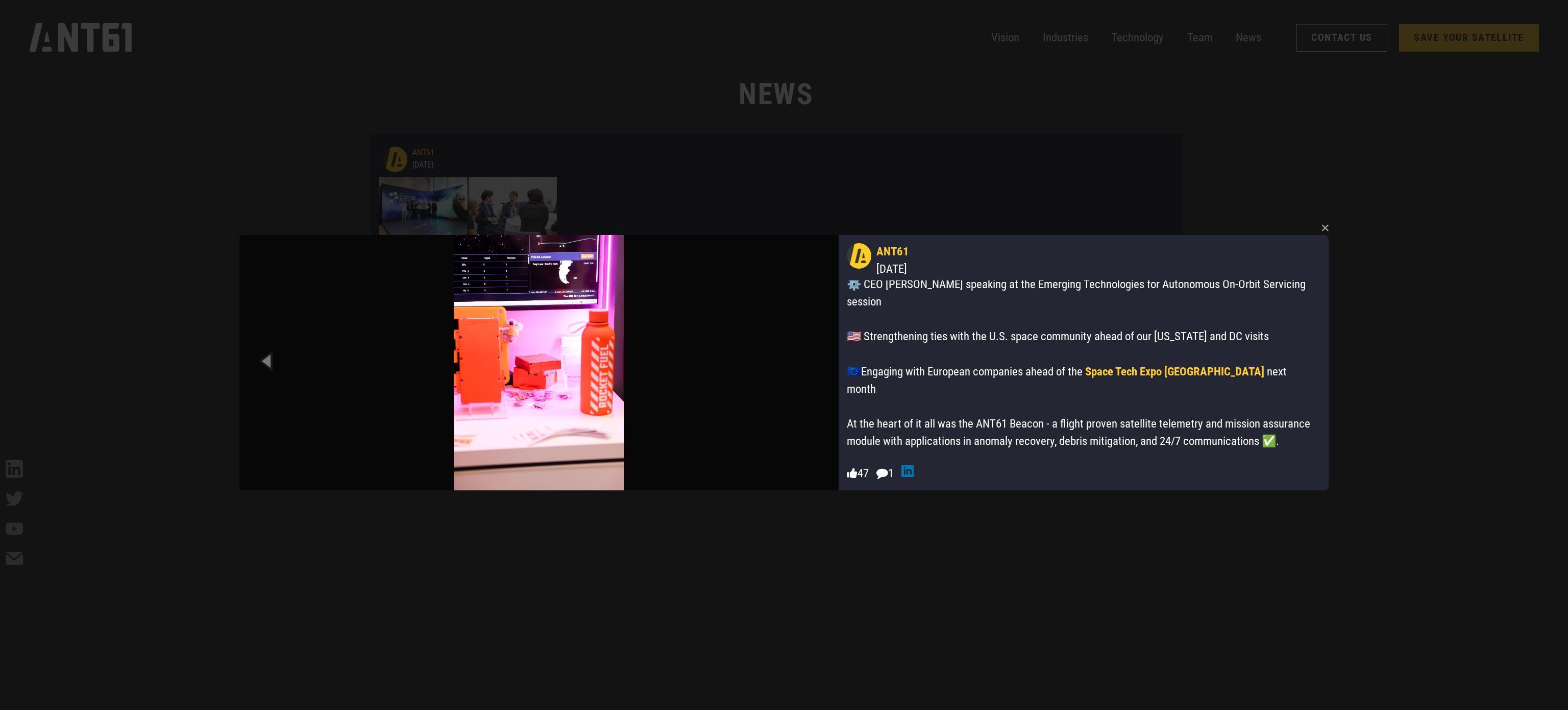
scroll to position [368, 0]
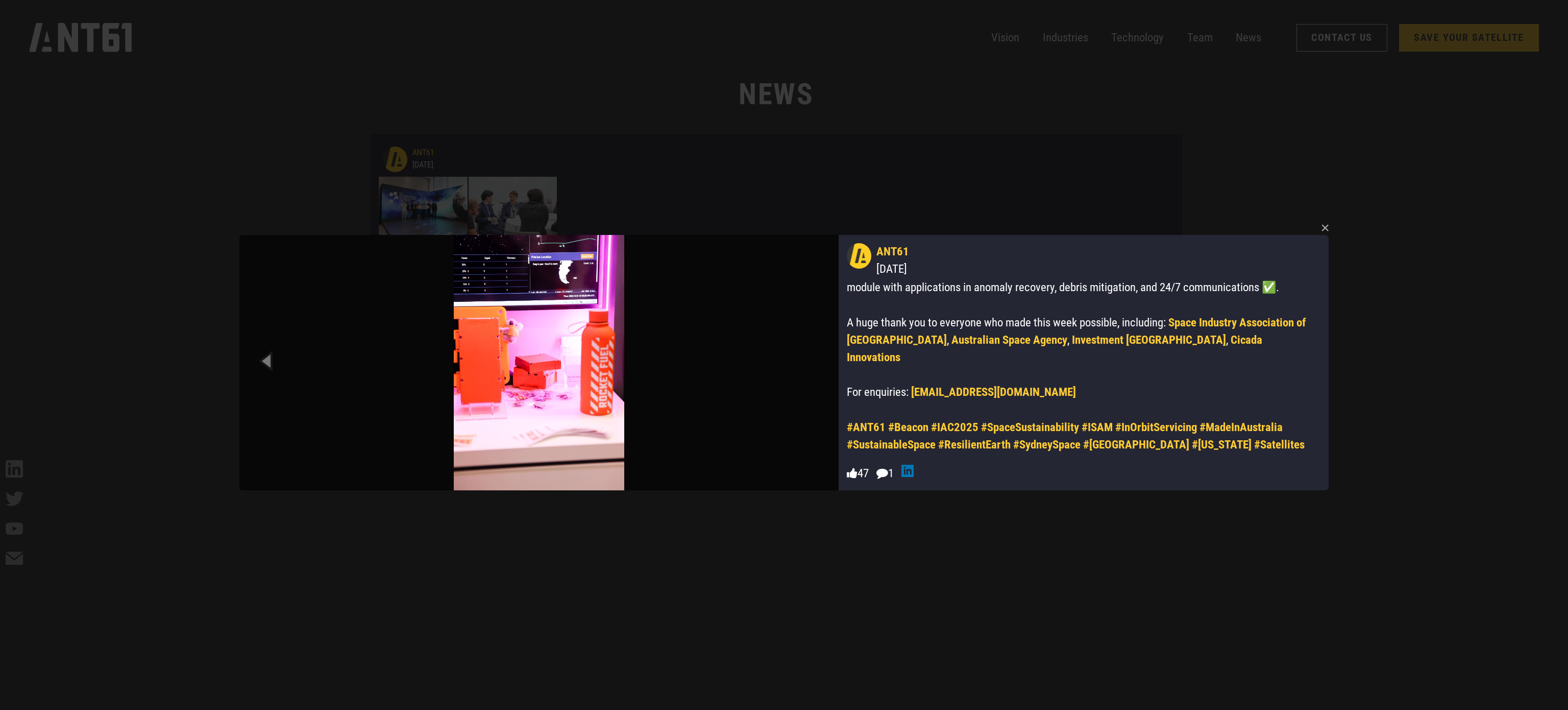
drag, startPoint x: 684, startPoint y: 328, endPoint x: 1273, endPoint y: 204, distance: 601.9
click at [1273, 204] on div "× 3+ ANT61 [DATE] It was great to IASee everyone in [GEOGRAPHIC_DATA] 🦘 Exhibit…" at bounding box center [784, 355] width 1097 height 710
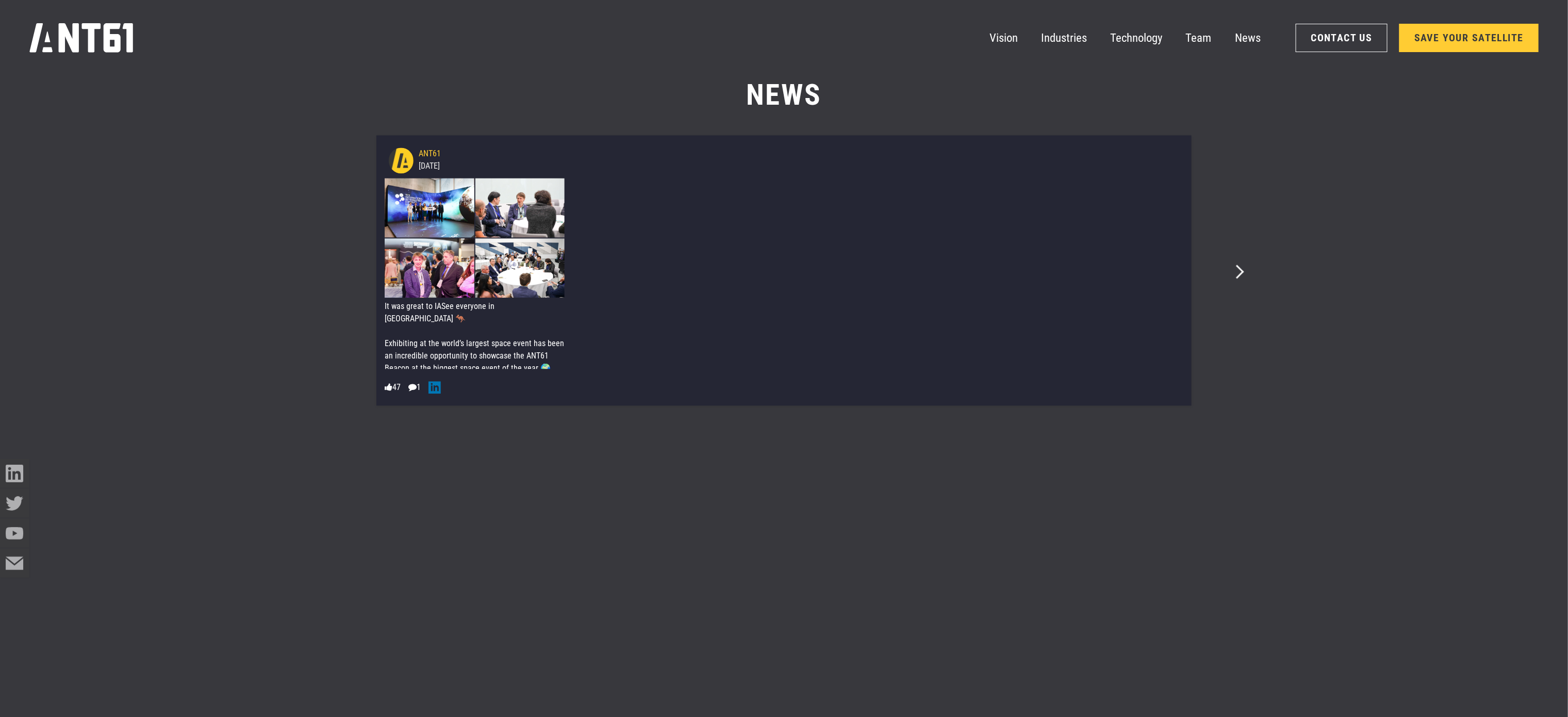
click at [1242, 280] on div "ANT61 [DATE] 3+ It was great to IASee everyone in [GEOGRAPHIC_DATA] 🦘 Exhibitin…" at bounding box center [784, 270] width 935 height 279
click at [1240, 273] on icon "Next slide" at bounding box center [1237, 271] width 14 height 14
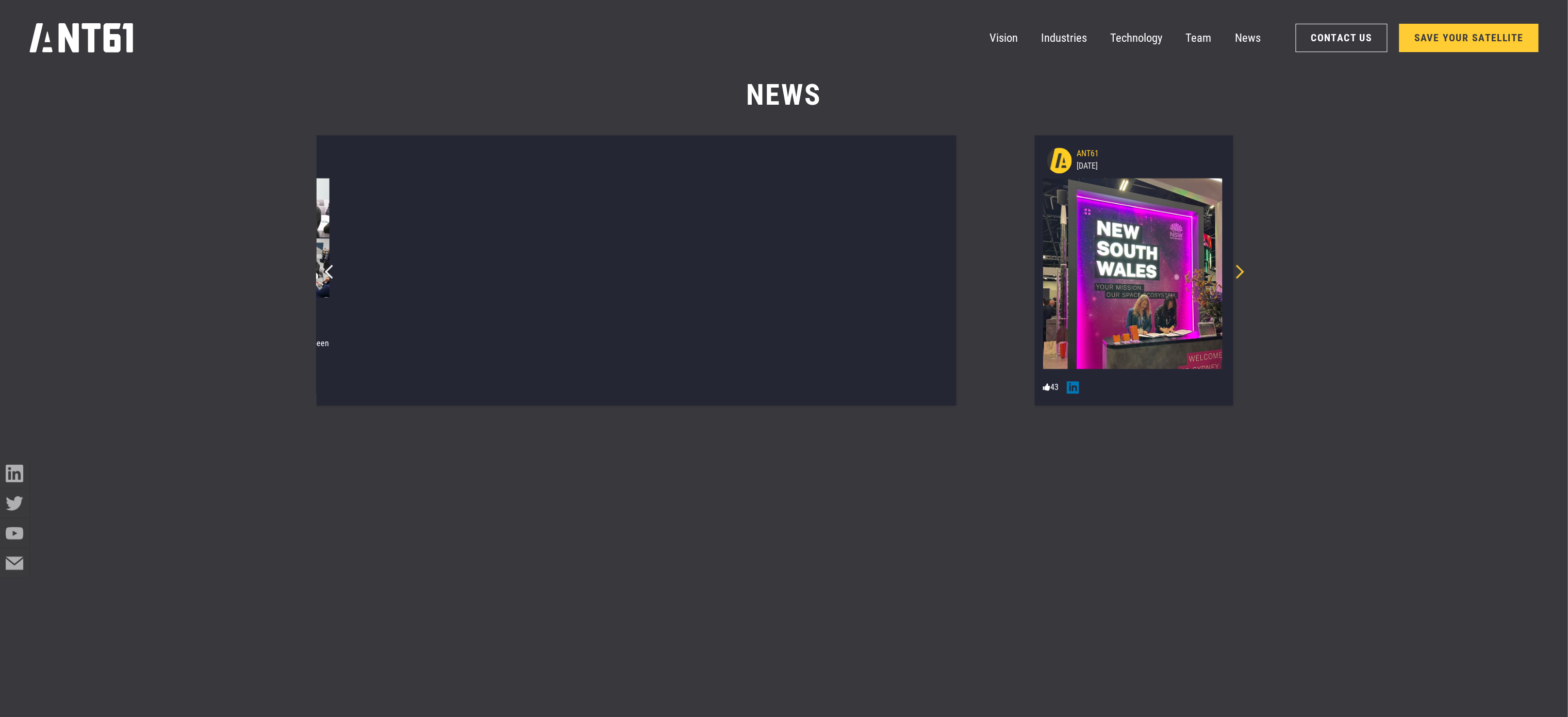
click at [1240, 273] on icon "Next slide" at bounding box center [1237, 271] width 14 height 14
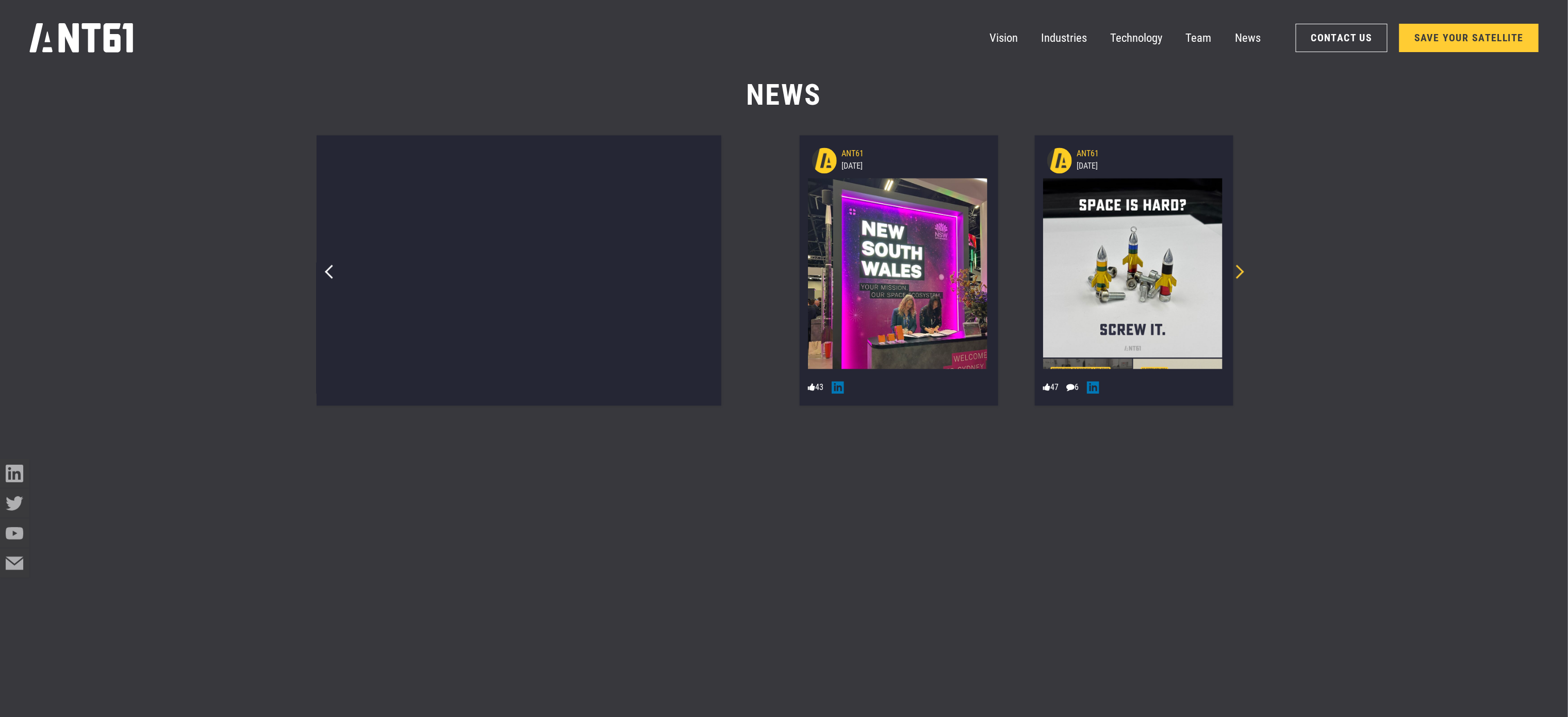
click at [1240, 273] on icon "Next slide" at bounding box center [1237, 271] width 14 height 14
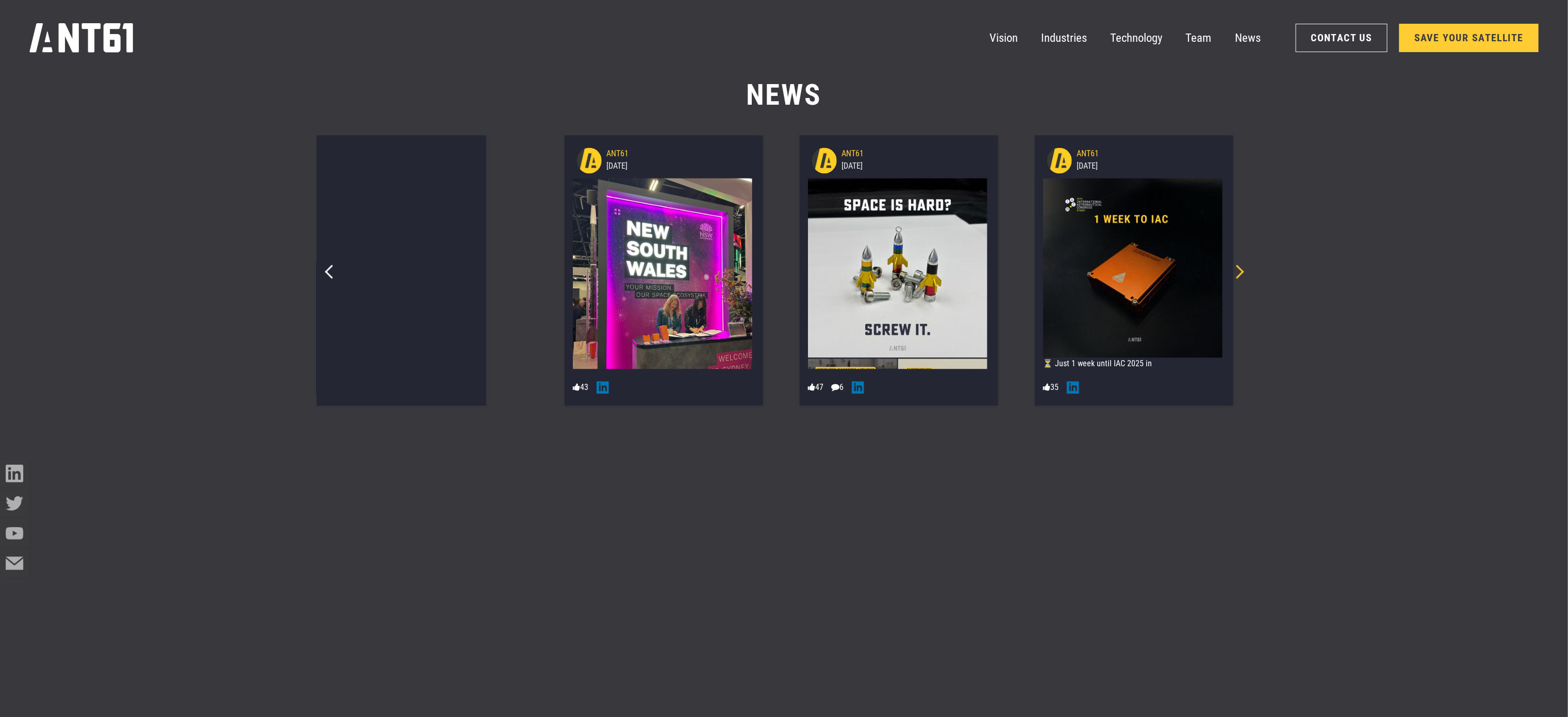
click at [1240, 273] on icon "Next slide" at bounding box center [1237, 271] width 14 height 14
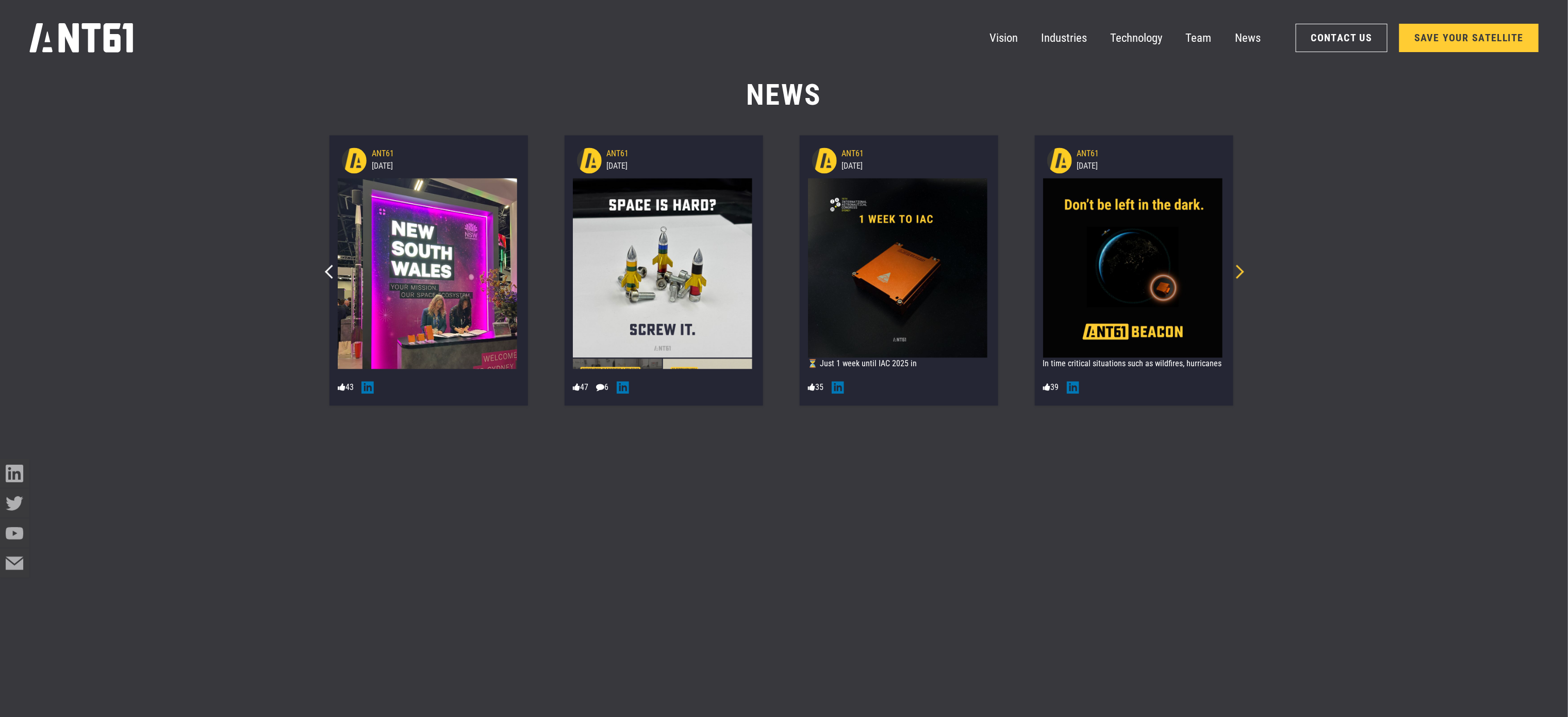
click at [1240, 273] on icon "Next slide" at bounding box center [1237, 271] width 14 height 14
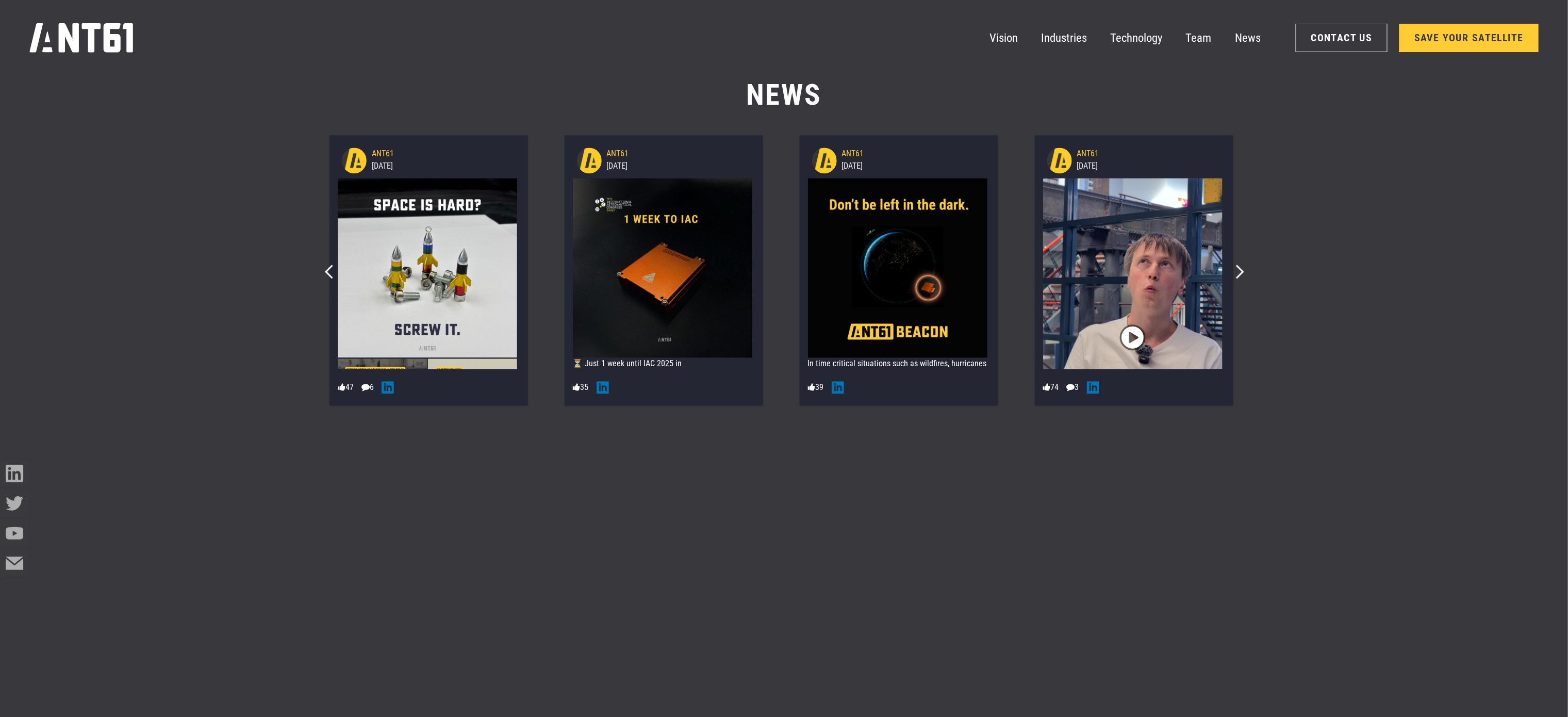
click at [414, 255] on img at bounding box center [427, 267] width 180 height 180
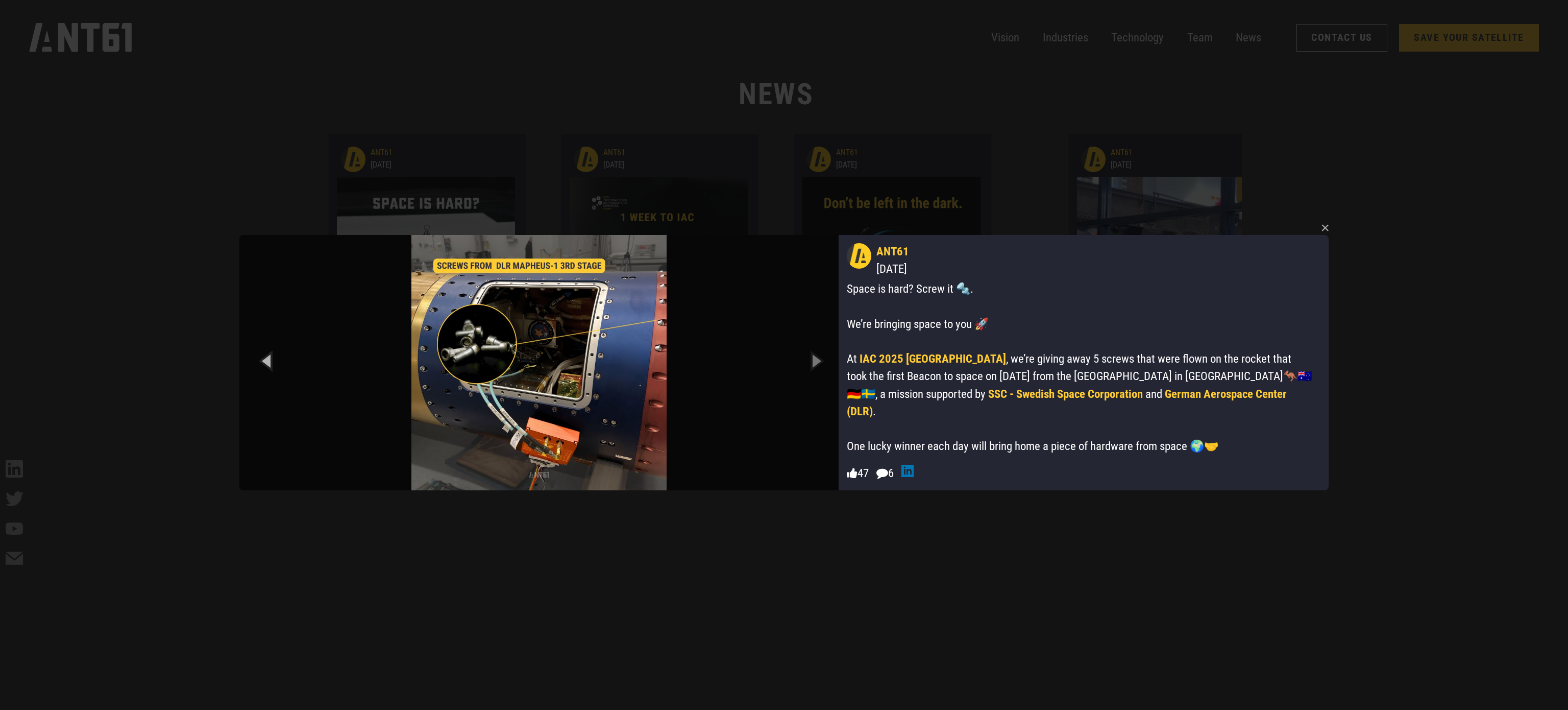
click at [262, 360] on icon "Previous slide" at bounding box center [267, 360] width 46 height 56
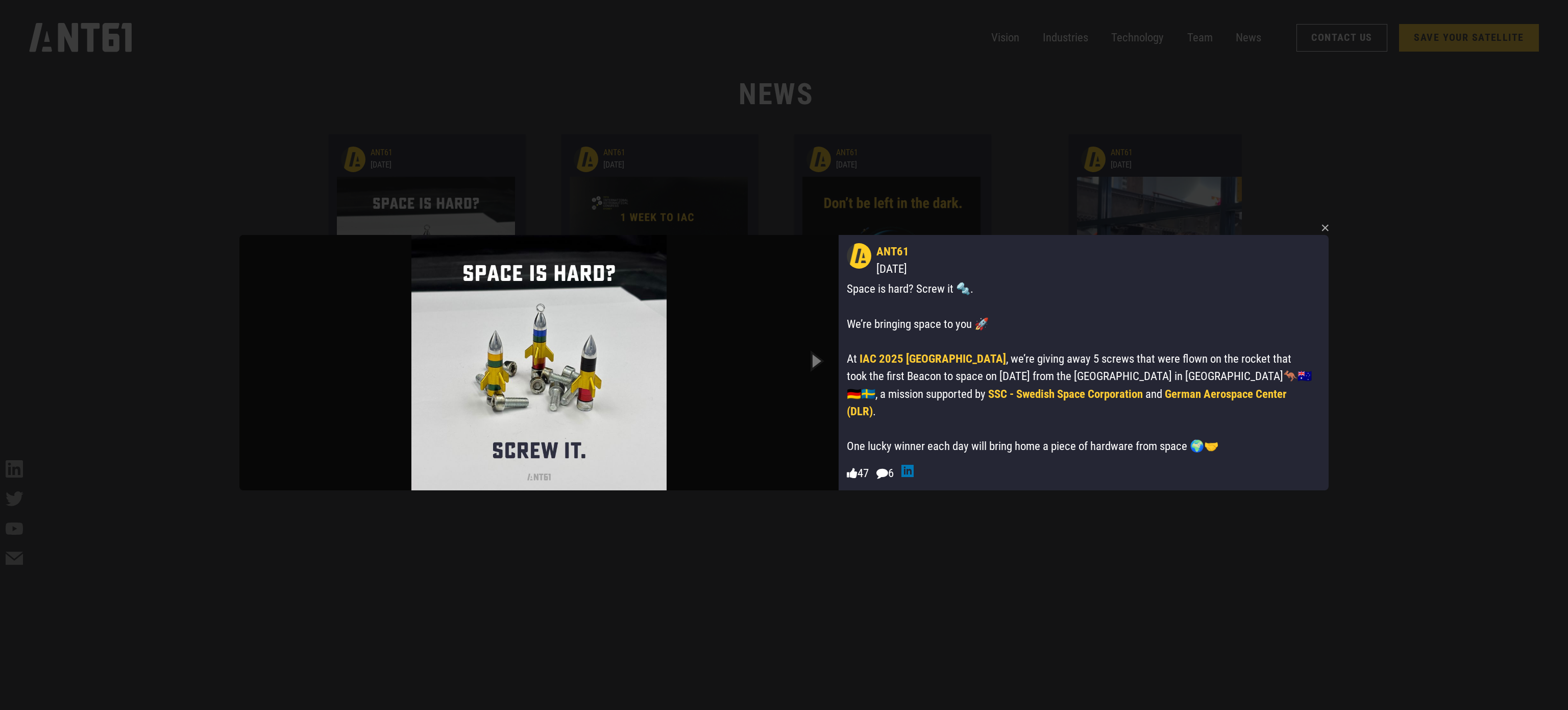
click at [262, 360] on img at bounding box center [539, 362] width 599 height 255
